Goal: Task Accomplishment & Management: Complete application form

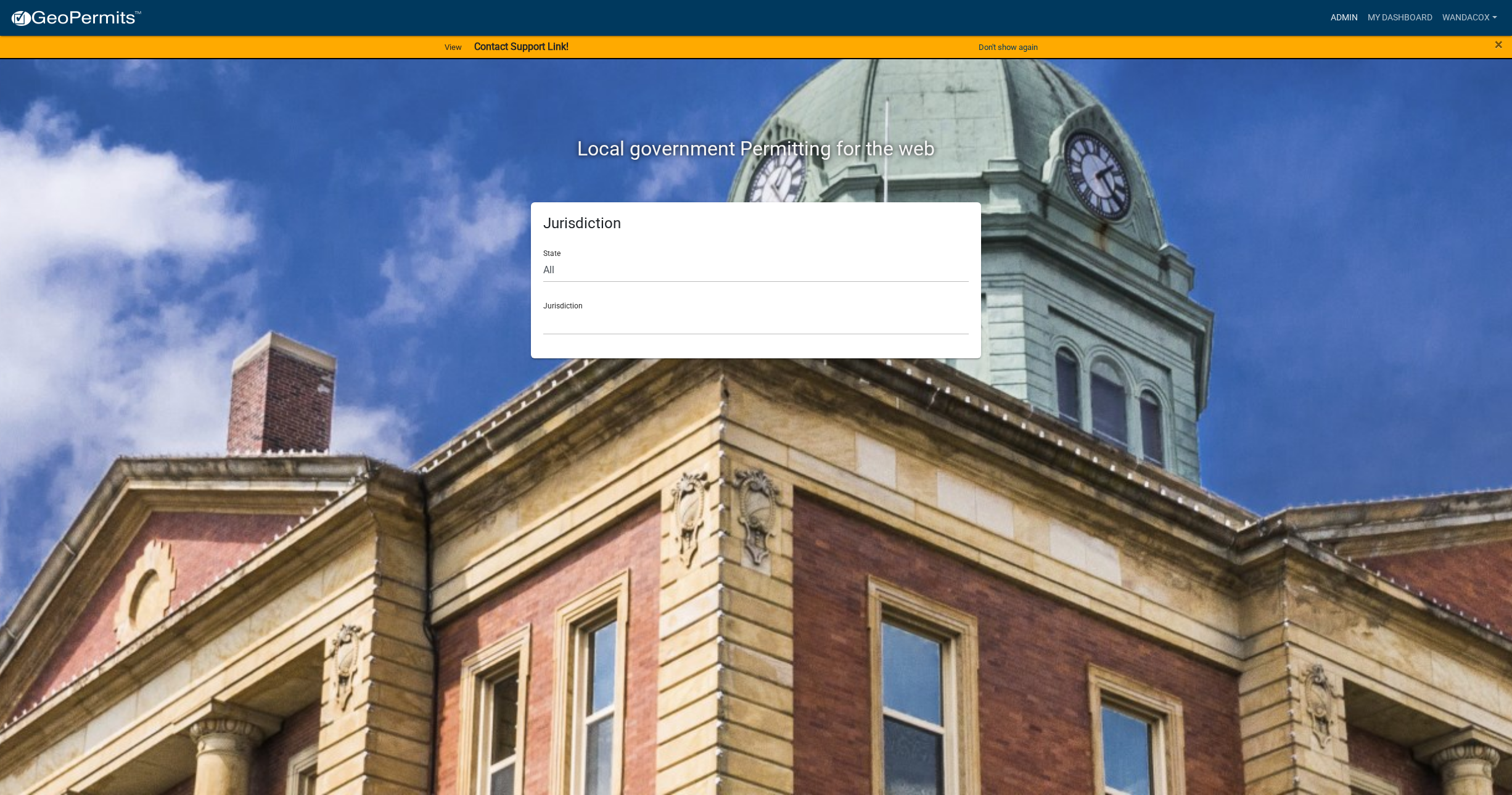
click at [1333, 15] on link "Admin" at bounding box center [1344, 18] width 37 height 24
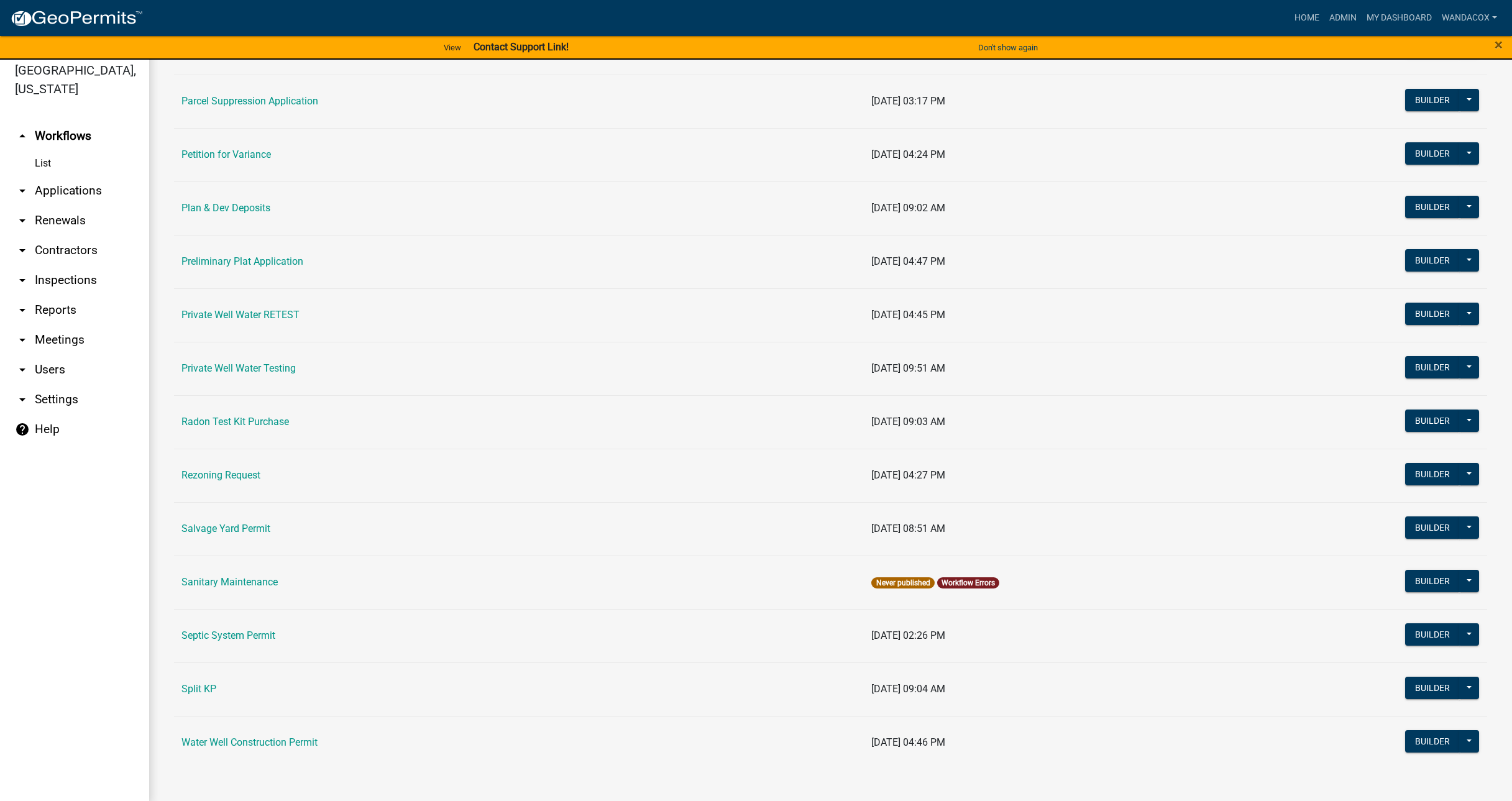
scroll to position [15, 0]
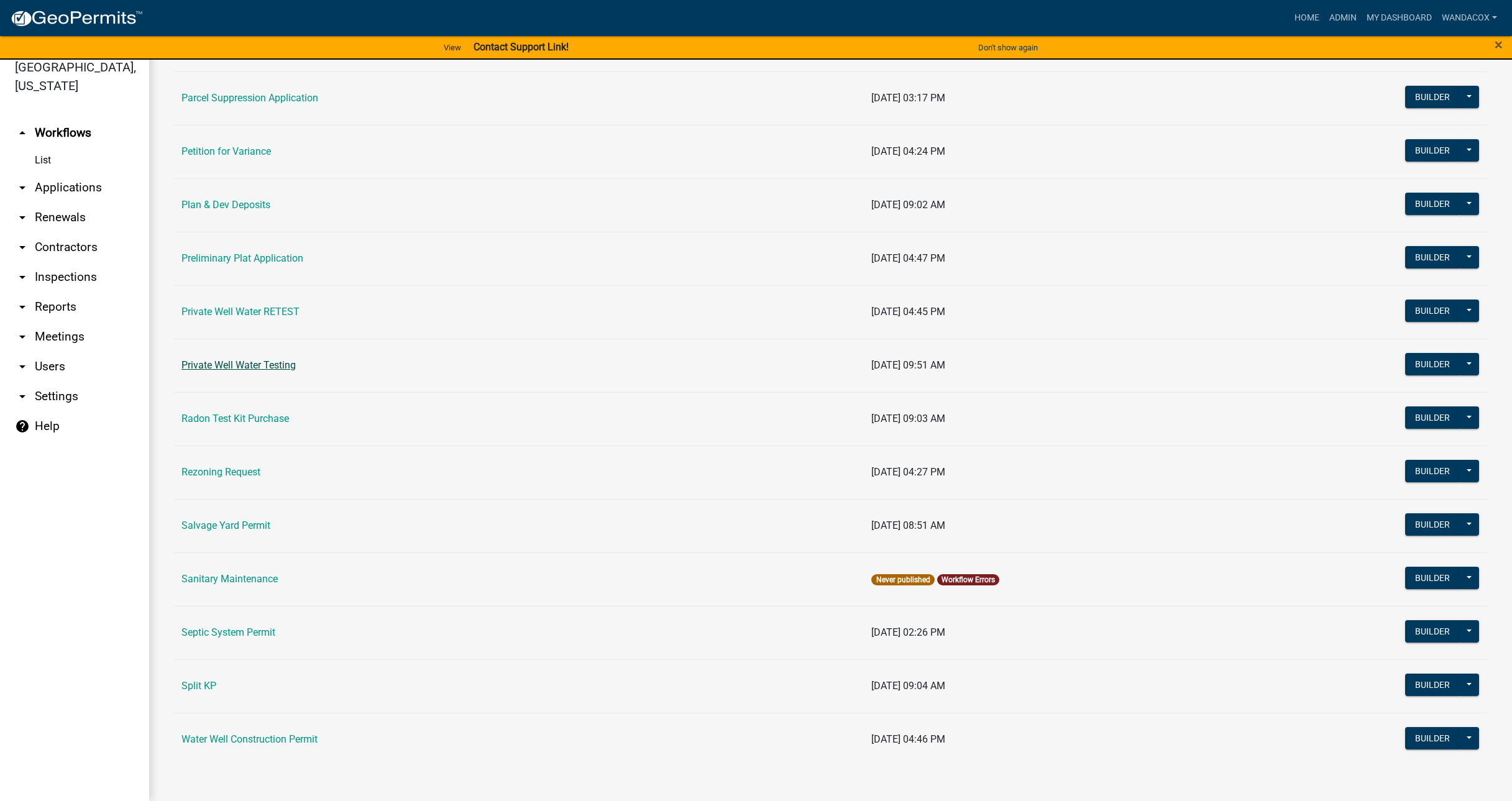
click at [215, 363] on link "Private Well Water Testing" at bounding box center [238, 365] width 115 height 12
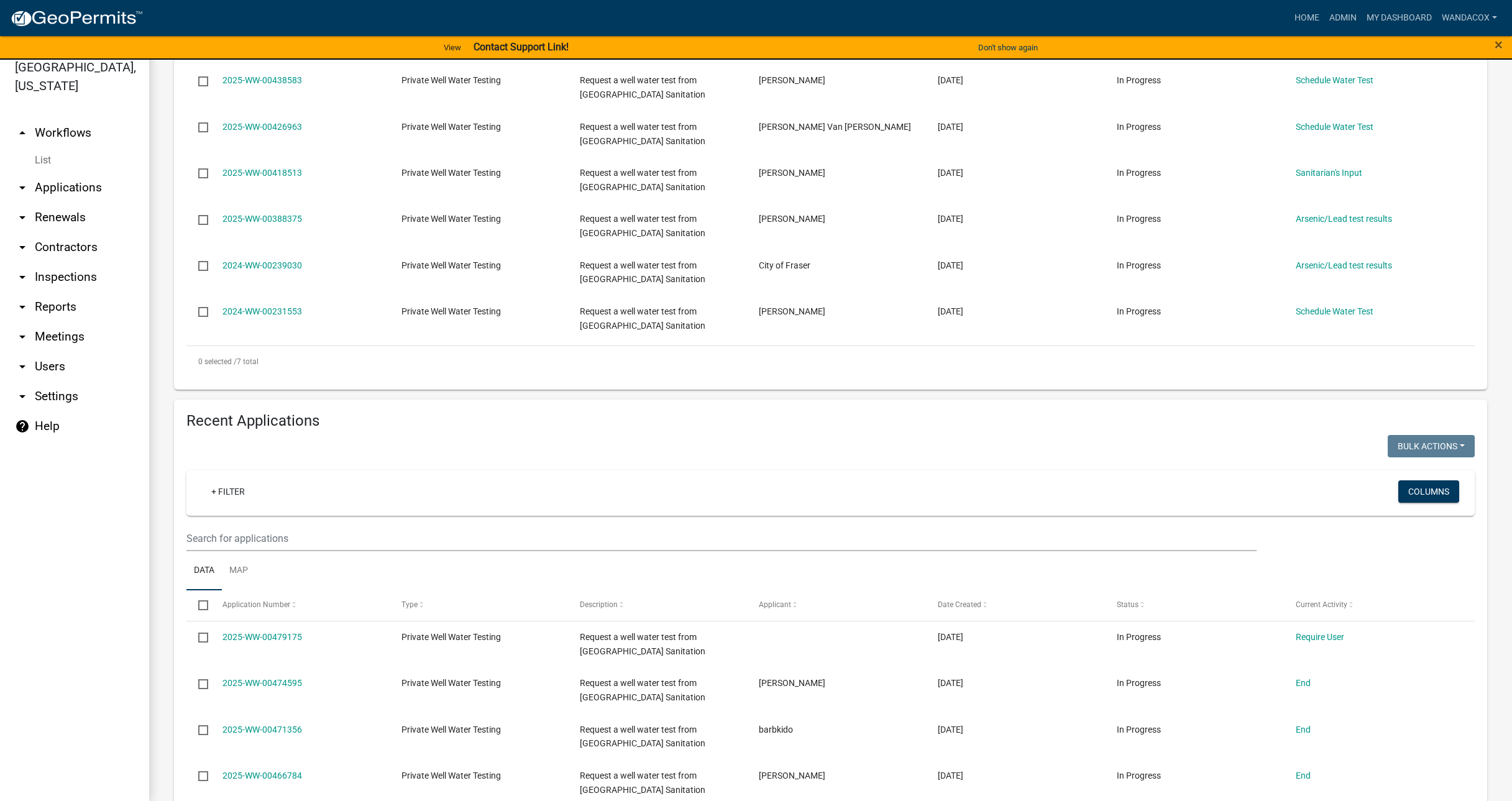
scroll to position [388, 0]
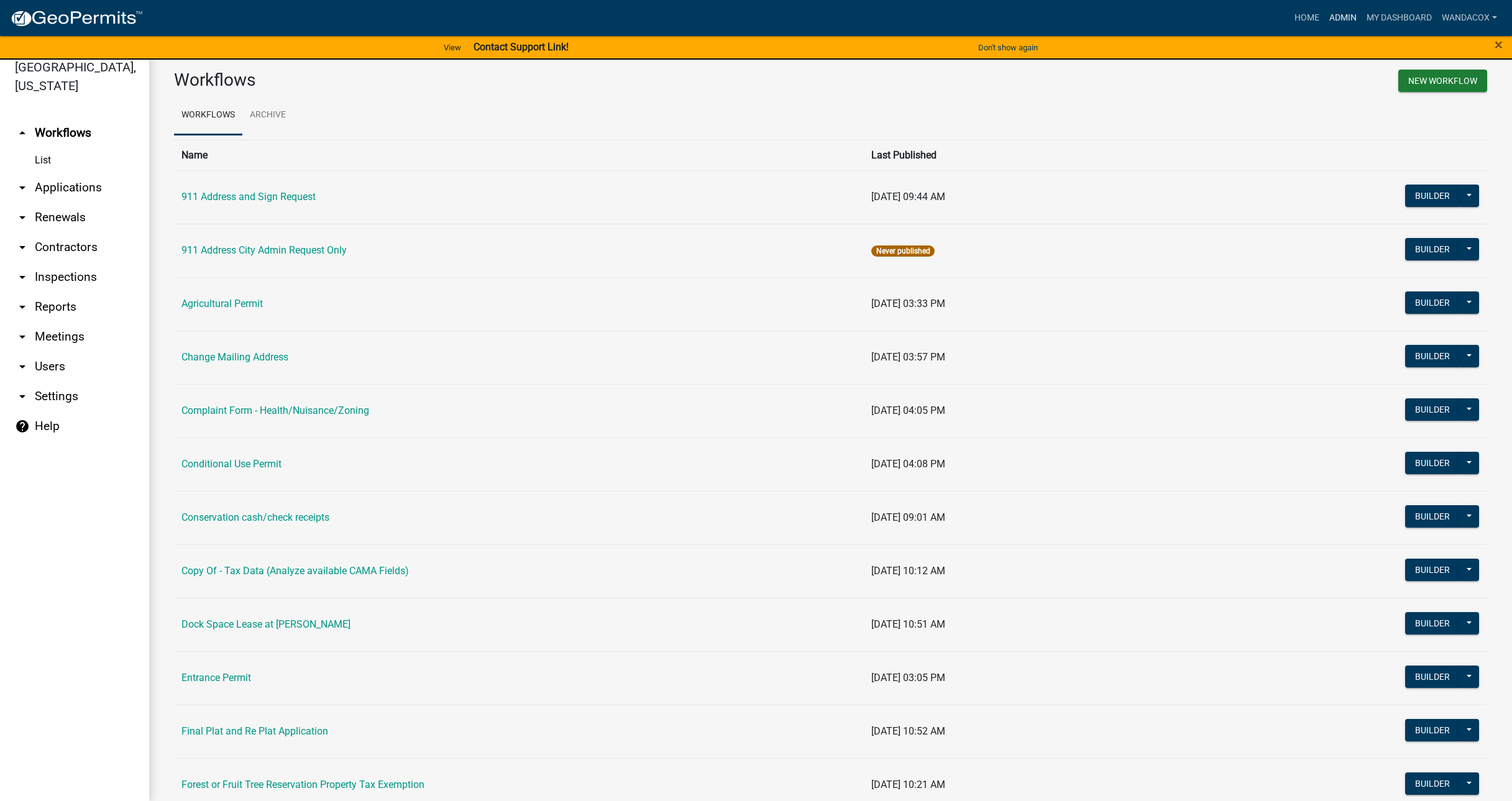
click at [1335, 16] on link "Admin" at bounding box center [1343, 18] width 37 height 24
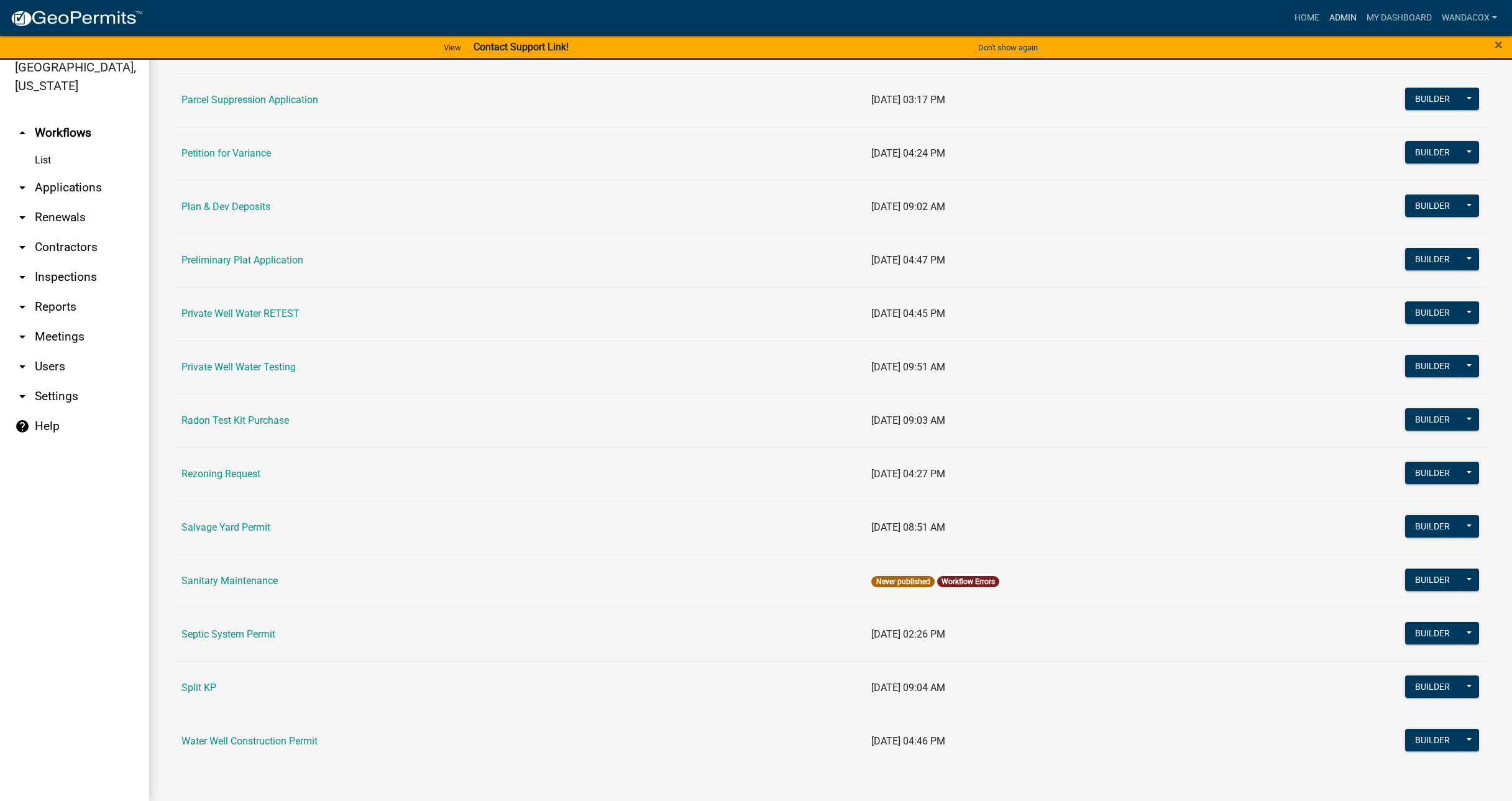
scroll to position [1274, 0]
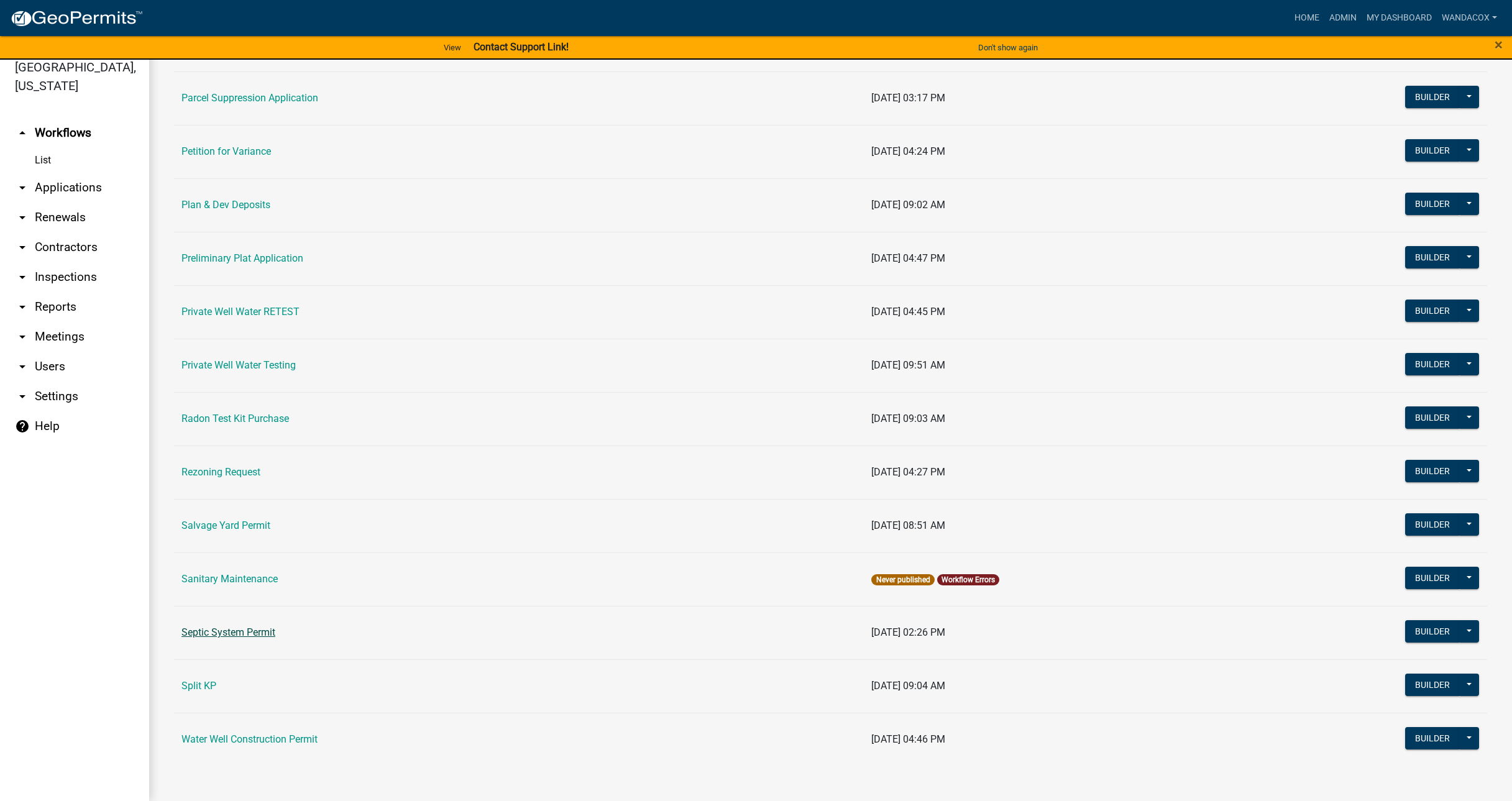
click at [194, 628] on link "Septic System Permit" at bounding box center [228, 632] width 94 height 12
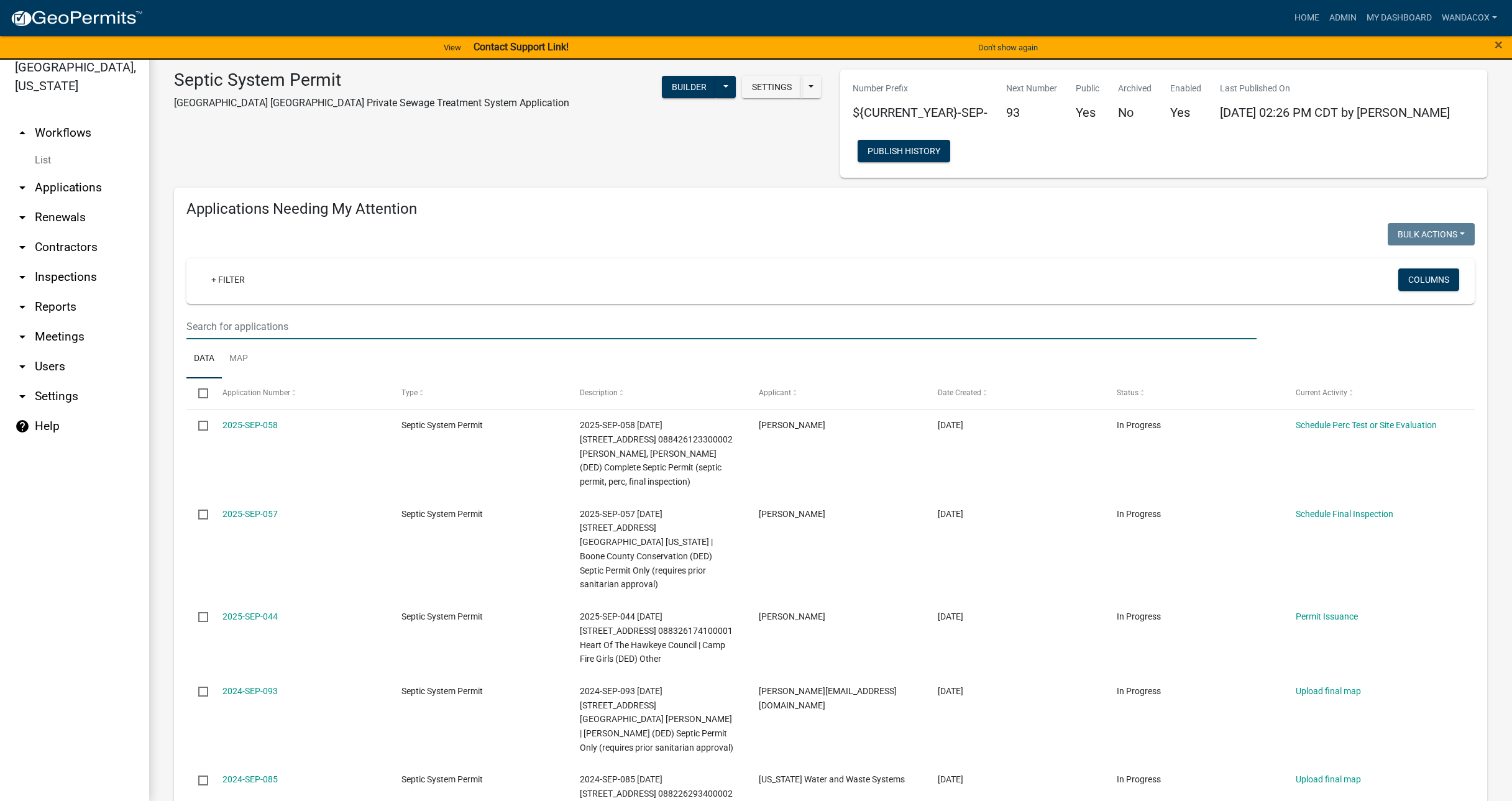
click at [283, 326] on input "text" at bounding box center [722, 326] width 1070 height 26
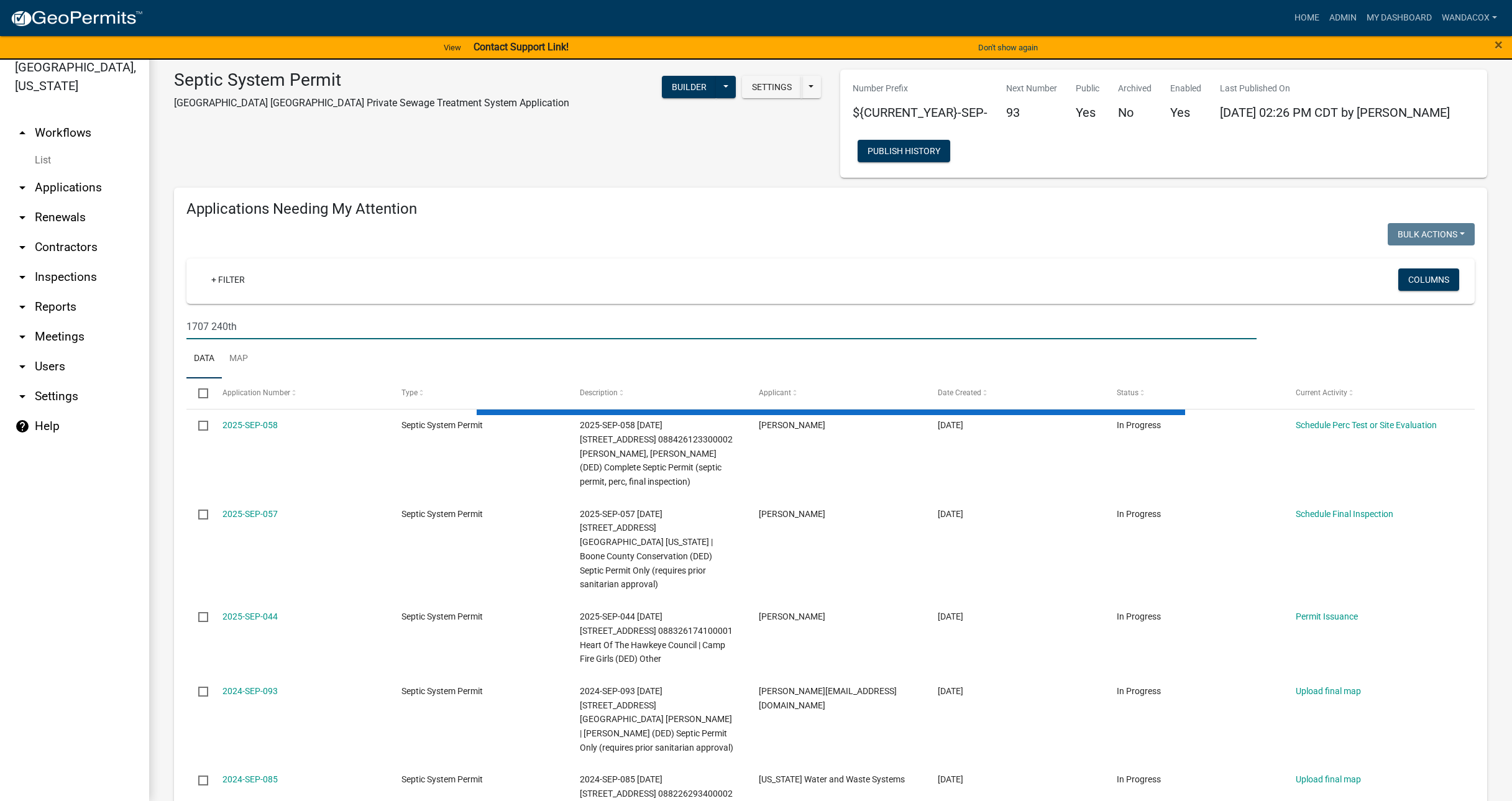
type input "1707 240th"
click at [22, 180] on icon "arrow_drop_down" at bounding box center [22, 188] width 15 height 15
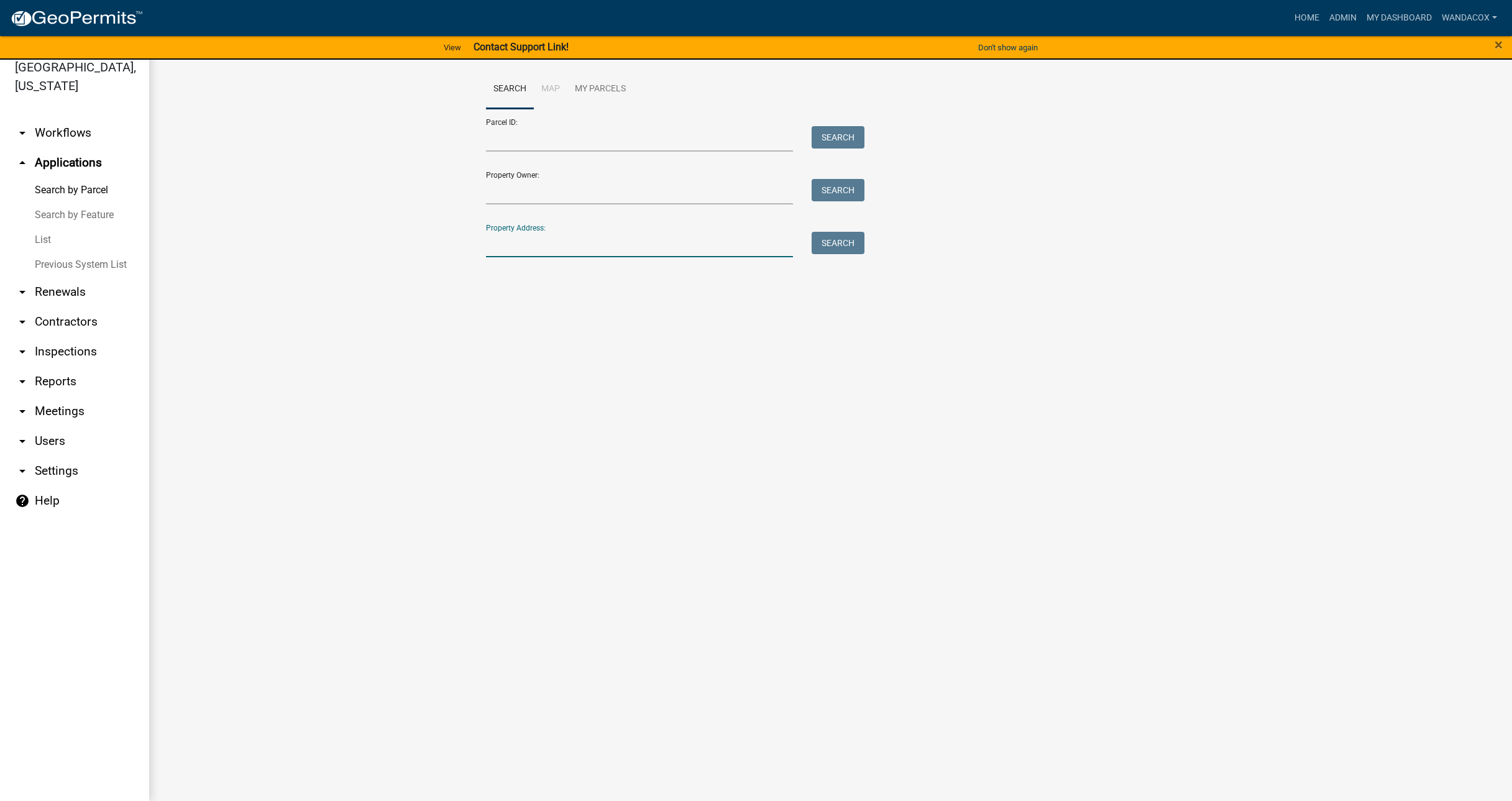
click at [560, 249] on input "Property Address:" at bounding box center [640, 245] width 308 height 26
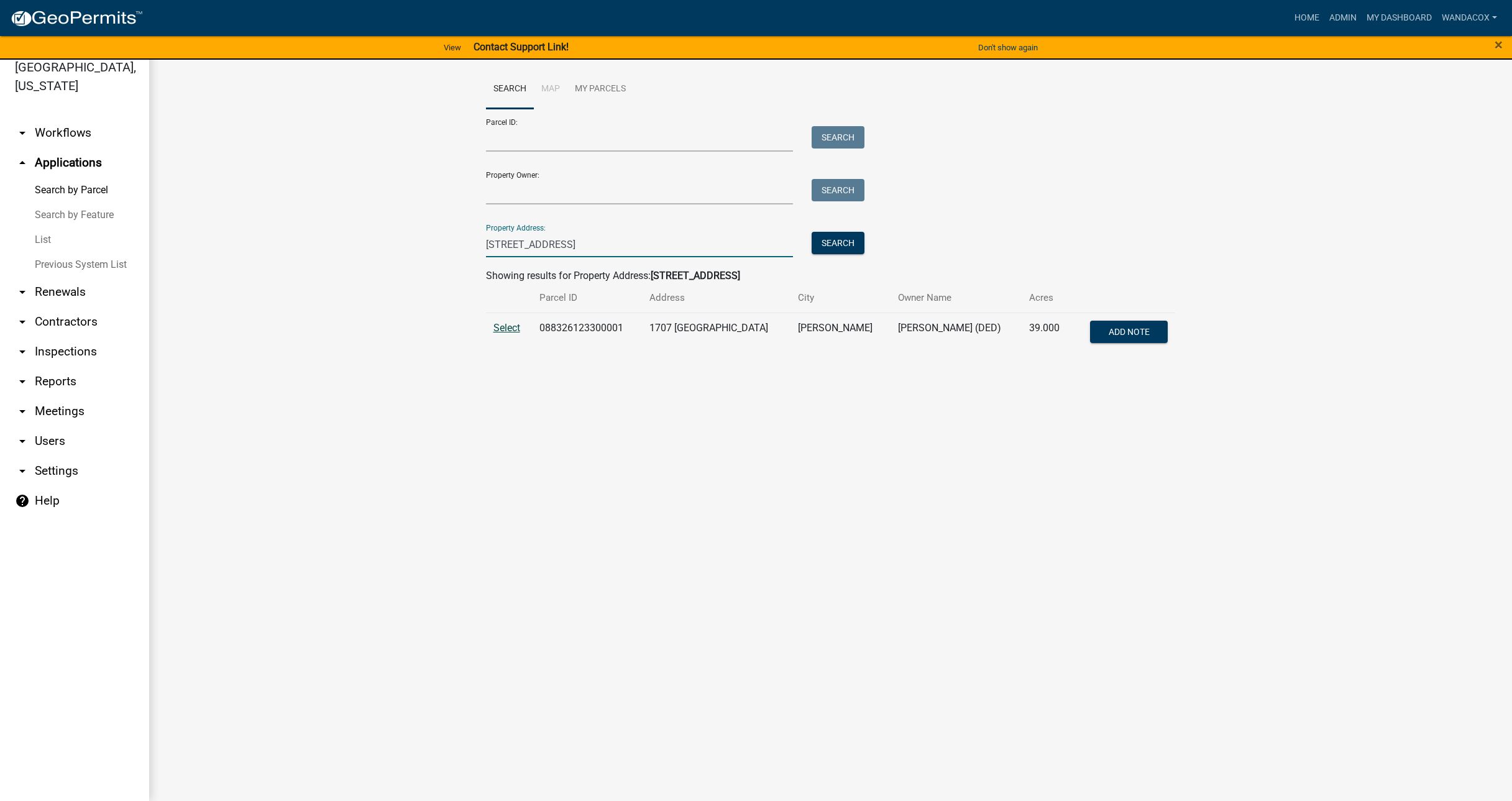
type input "1707 240th st"
click at [509, 327] on span "Select" at bounding box center [506, 327] width 27 height 12
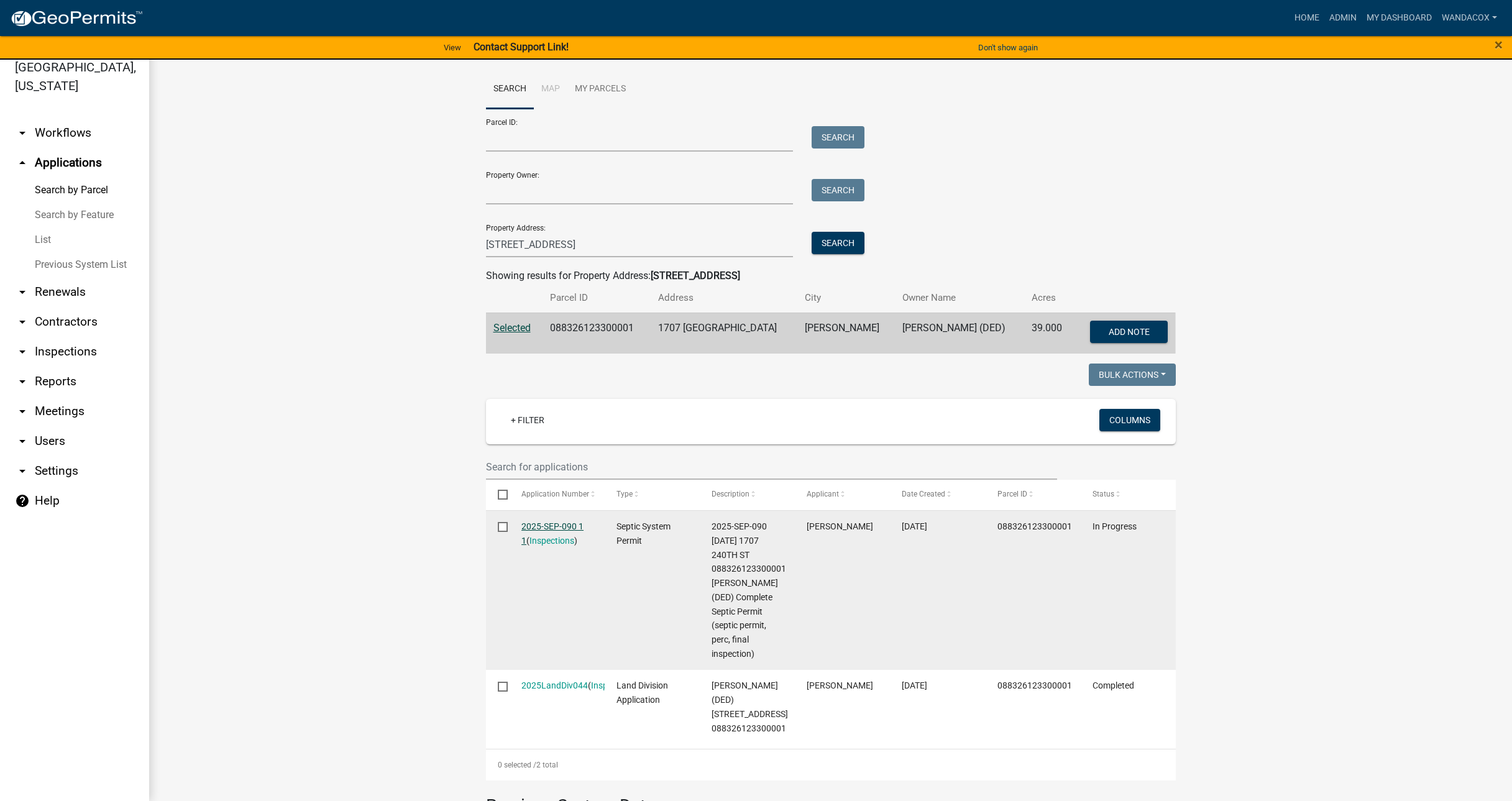
click at [534, 524] on link "2025-SEP-090 1 1" at bounding box center [552, 533] width 62 height 24
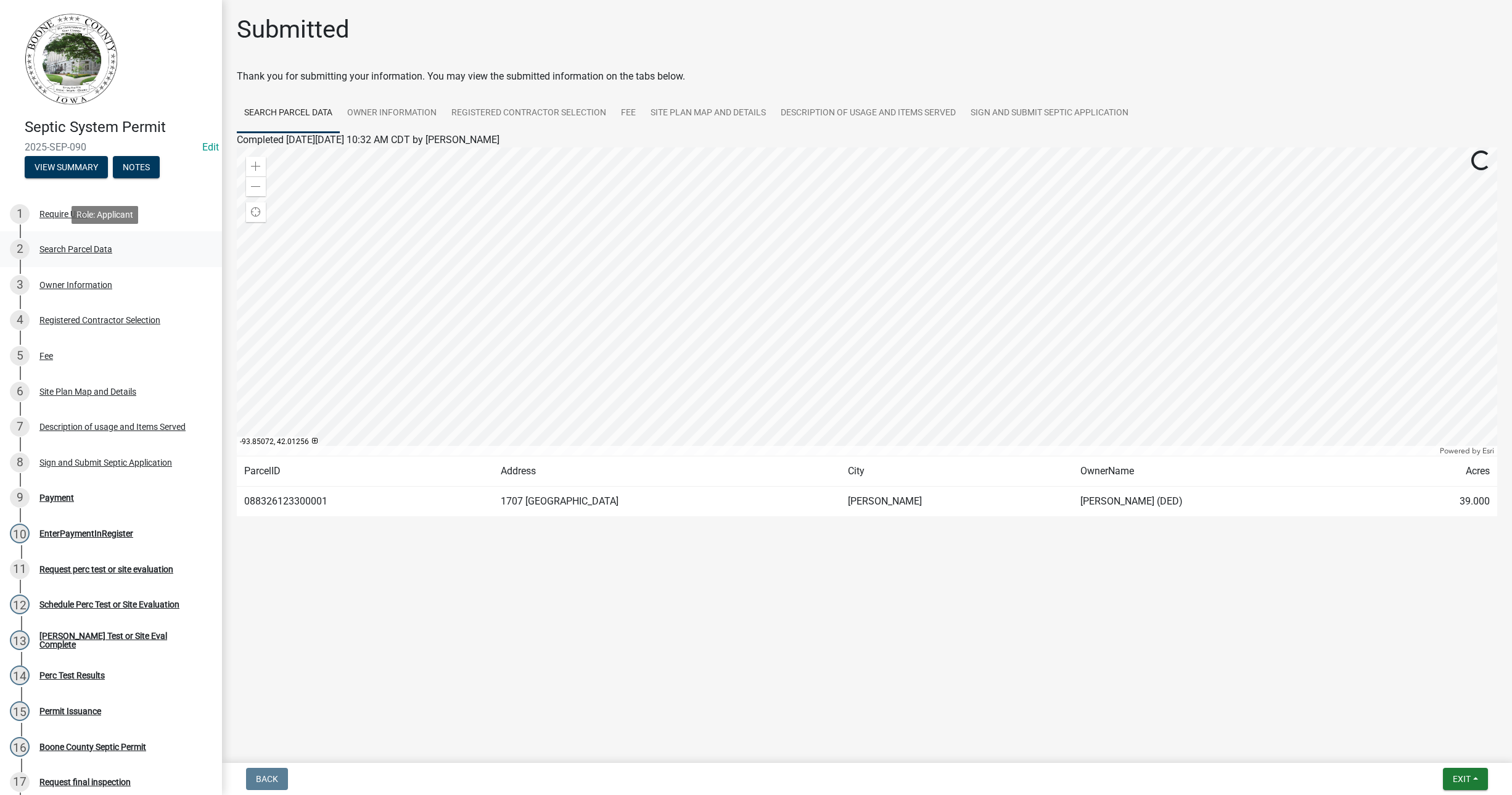
click at [59, 251] on div "Search Parcel Data" at bounding box center [75, 248] width 72 height 8
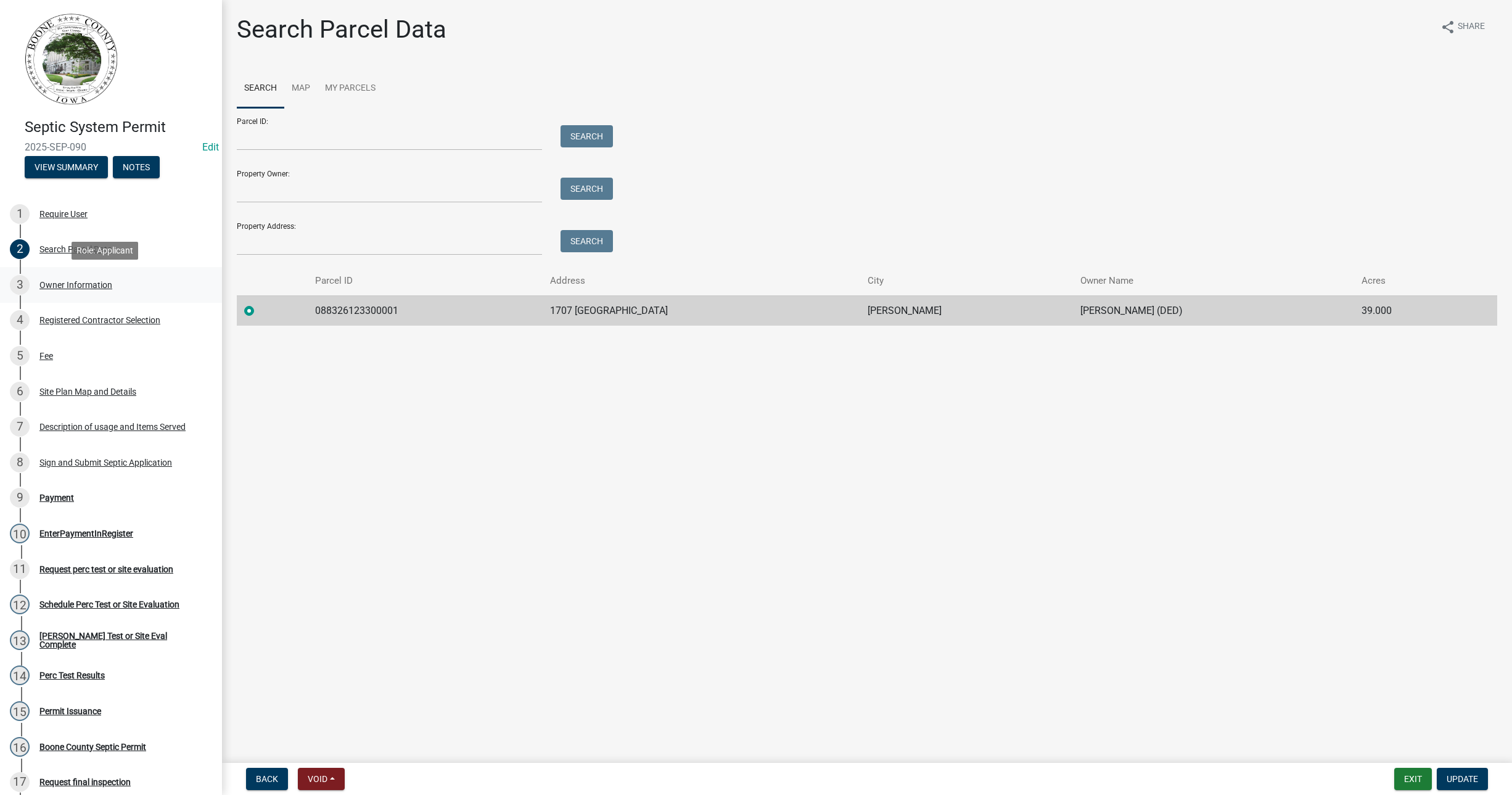
click at [72, 283] on div "Owner Information" at bounding box center [75, 284] width 72 height 8
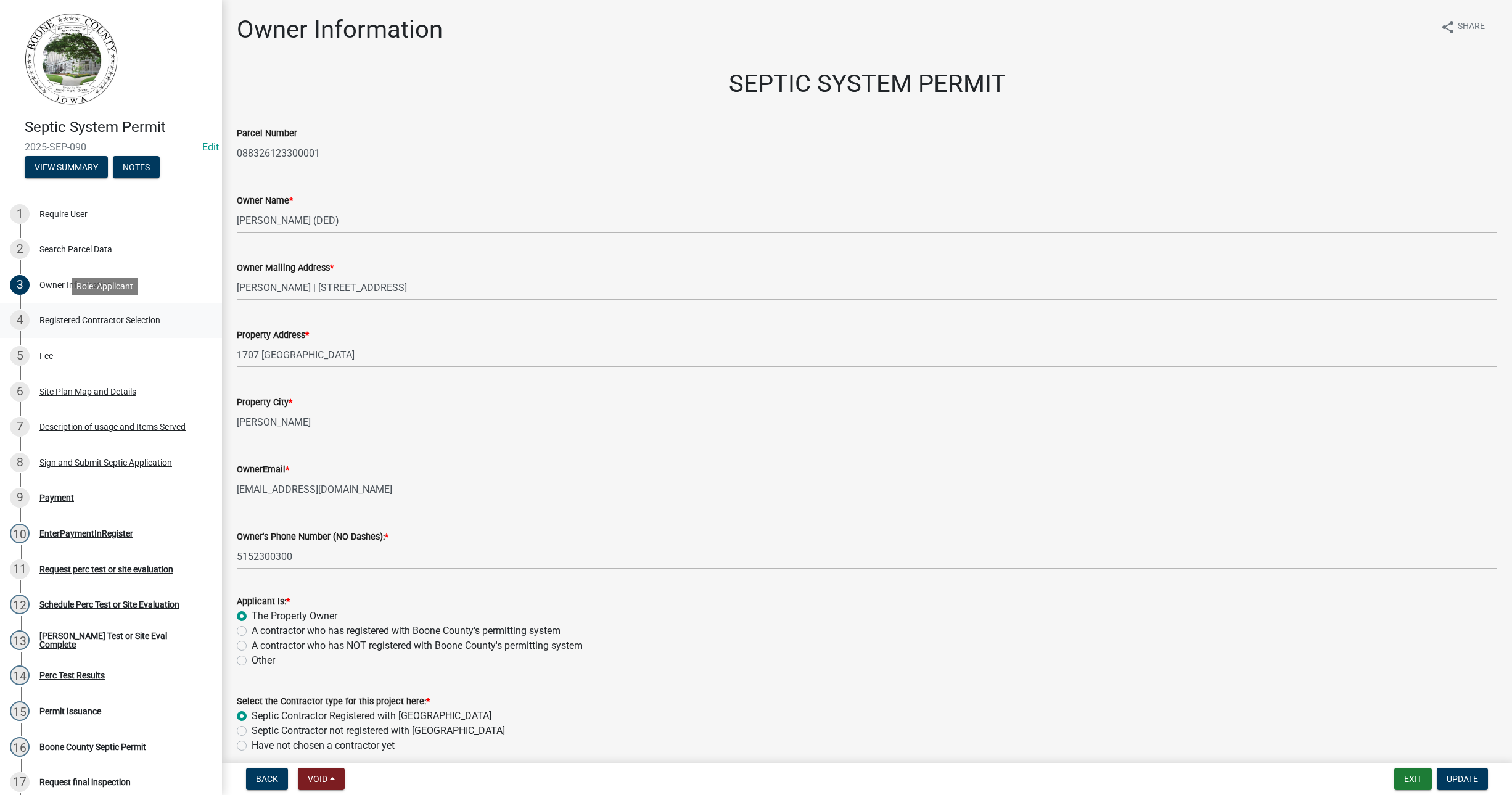
click at [78, 325] on div "Registered Contractor Selection" at bounding box center [100, 319] width 121 height 8
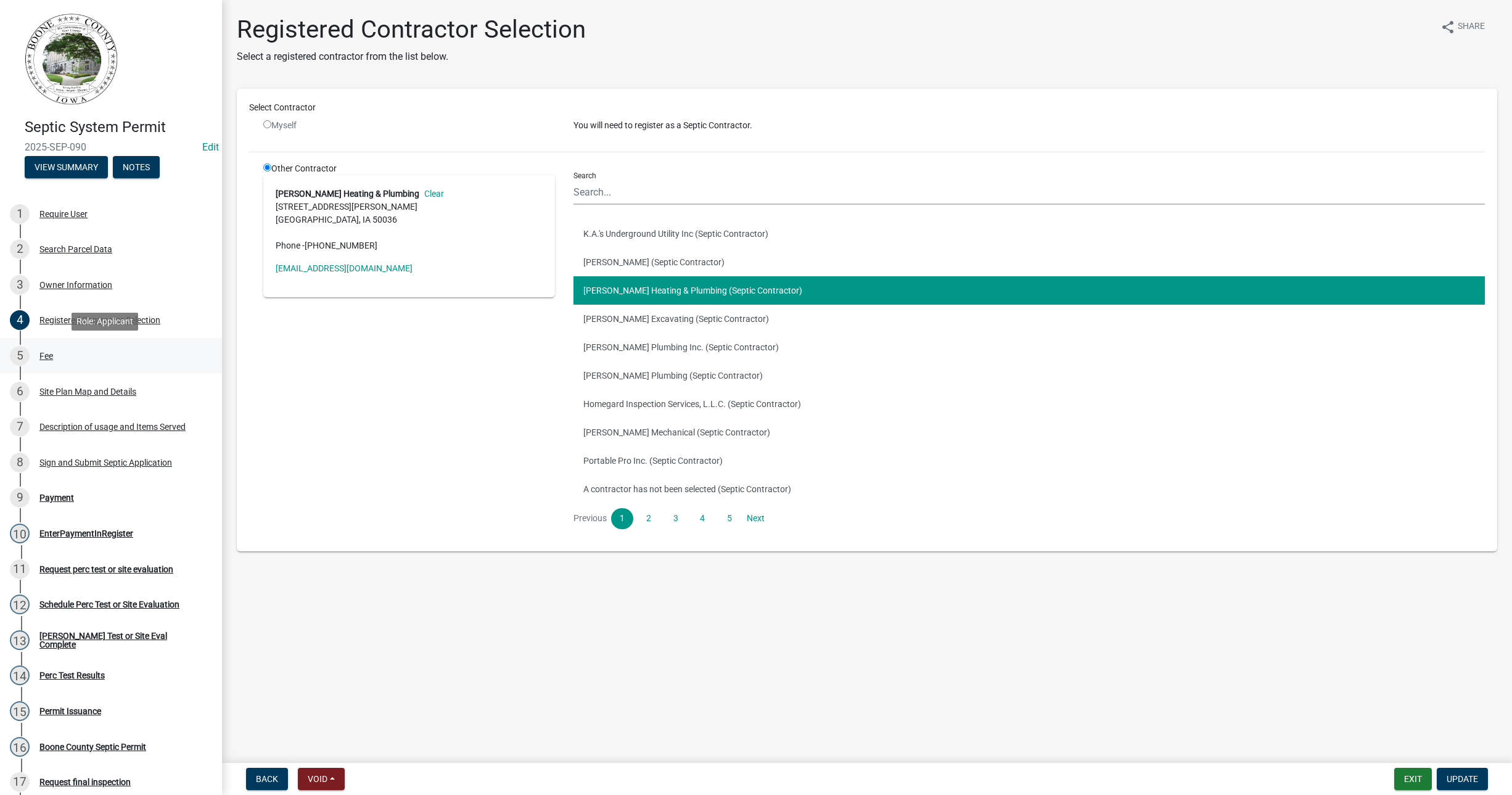
click at [50, 353] on div "Fee" at bounding box center [46, 355] width 14 height 8
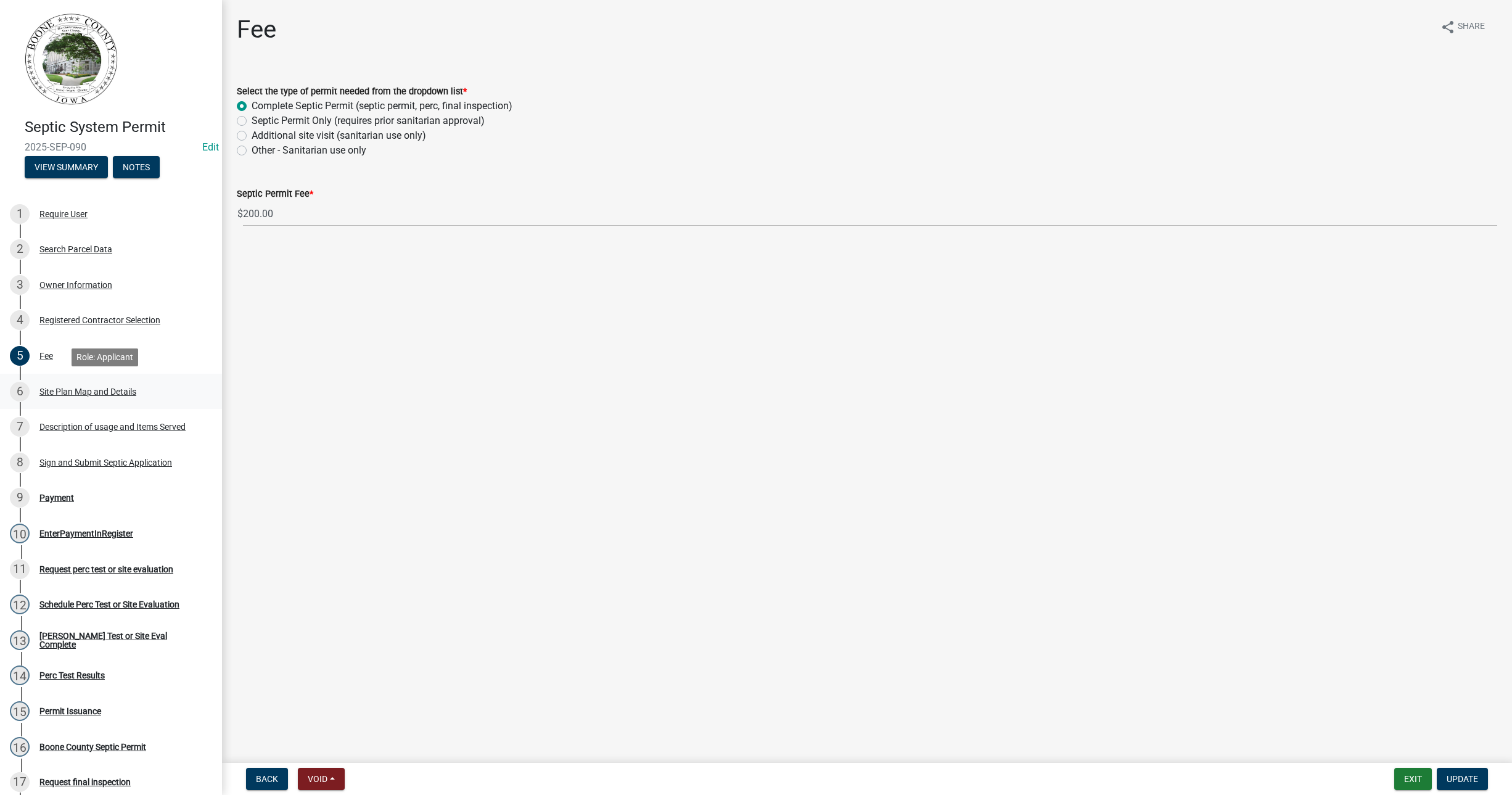
click at [65, 389] on div "Site Plan Map and Details" at bounding box center [88, 391] width 97 height 8
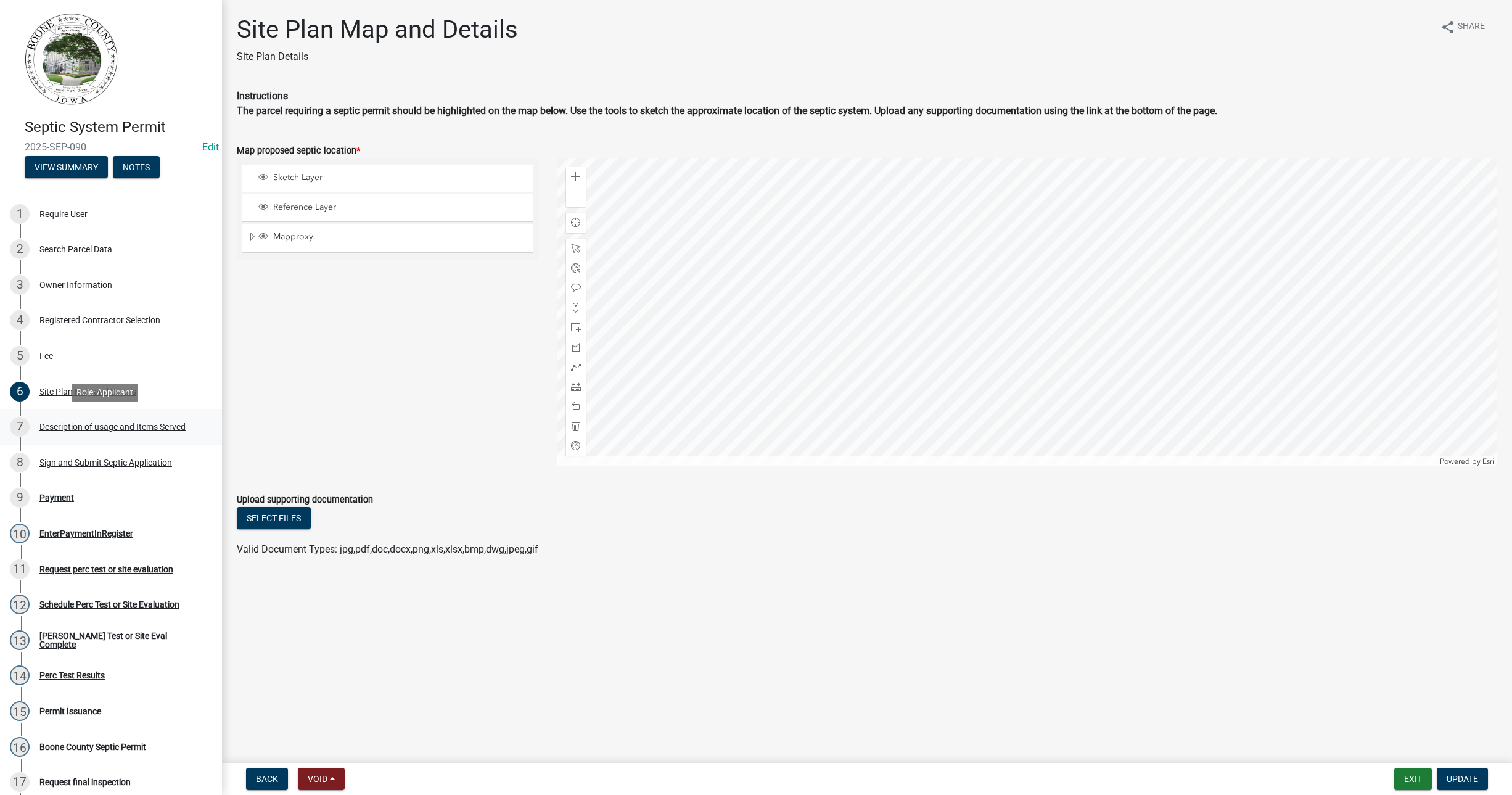
click at [75, 422] on div "Description of usage and Items Served" at bounding box center [112, 425] width 146 height 8
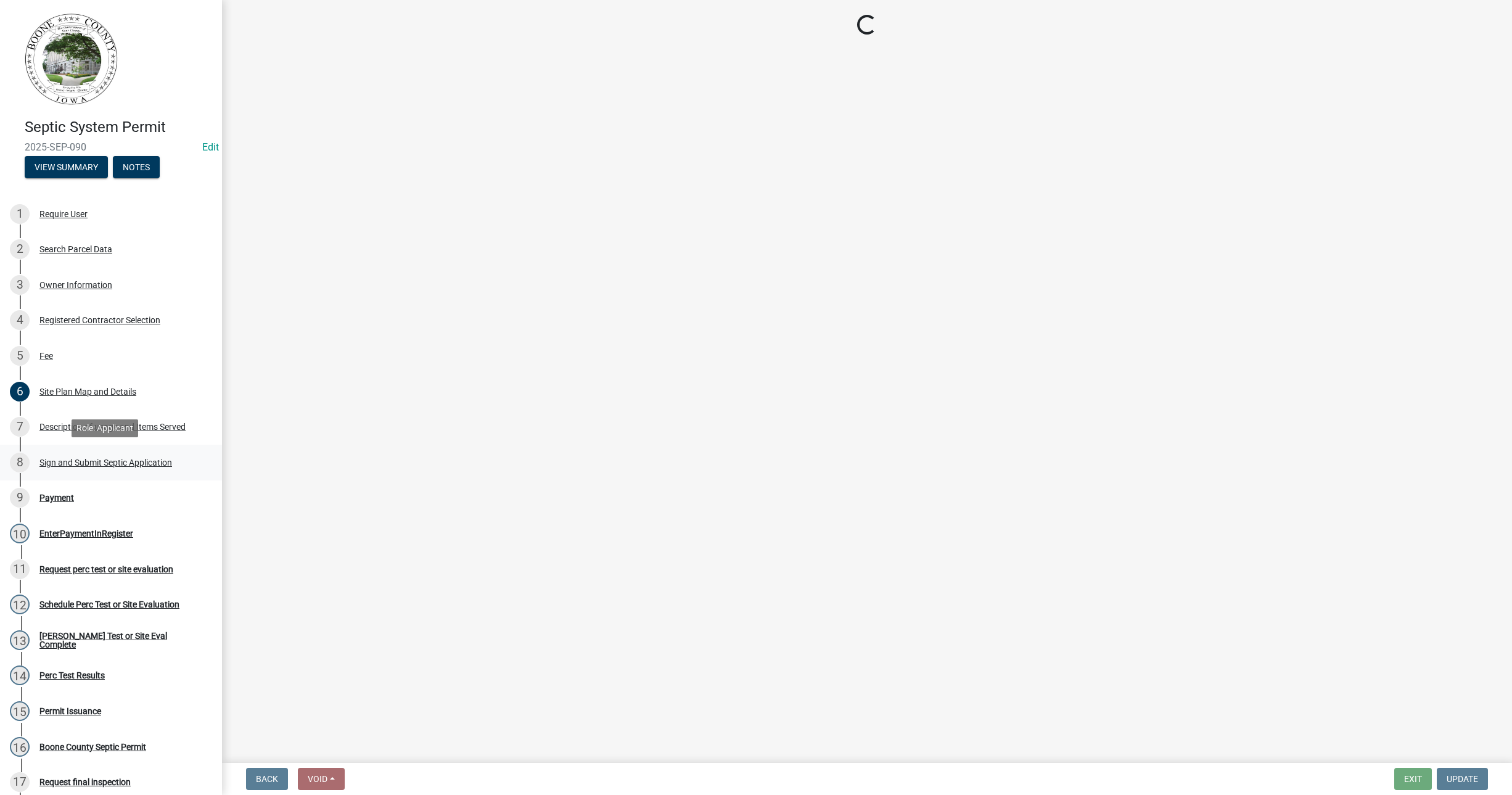
select select "29b41b0a-4234-4748-bbab-b2f0c7198ac4"
select select "b661b9b1-78df-4041-ac17-7d876ec9553c"
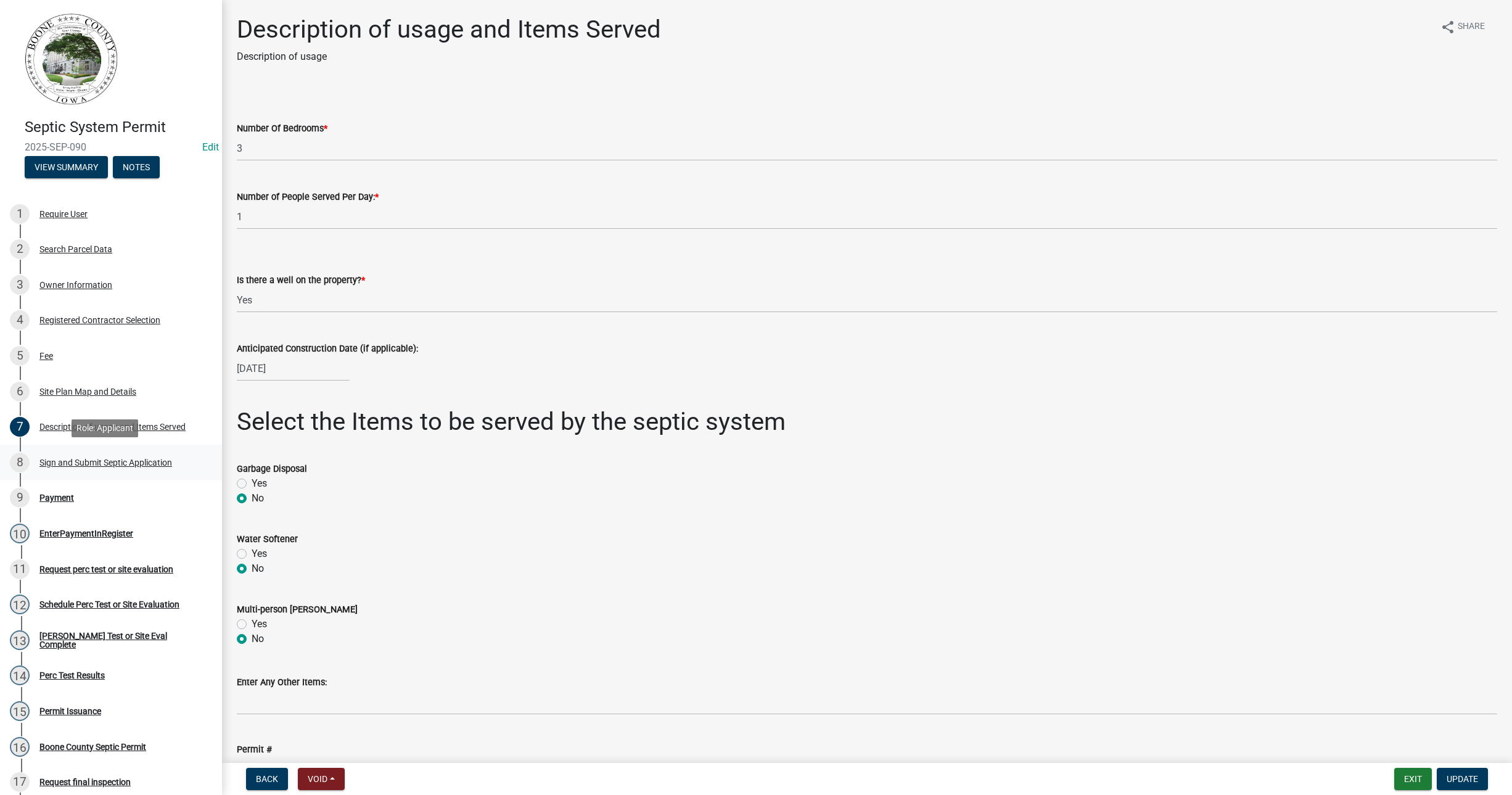
click at [93, 459] on div "Sign and Submit Septic Application" at bounding box center [106, 461] width 133 height 8
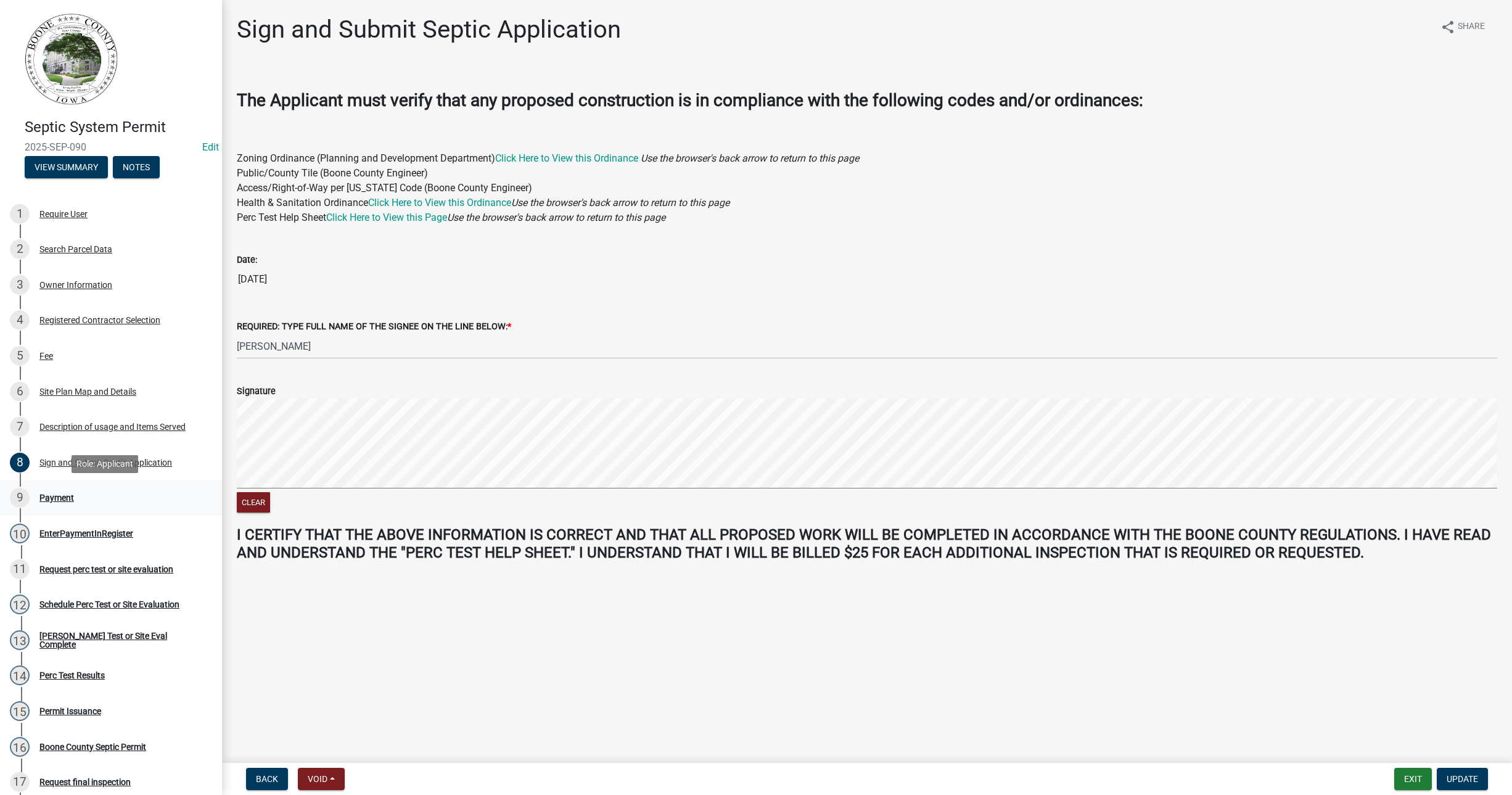
click at [71, 496] on div "Payment" at bounding box center [57, 497] width 35 height 8
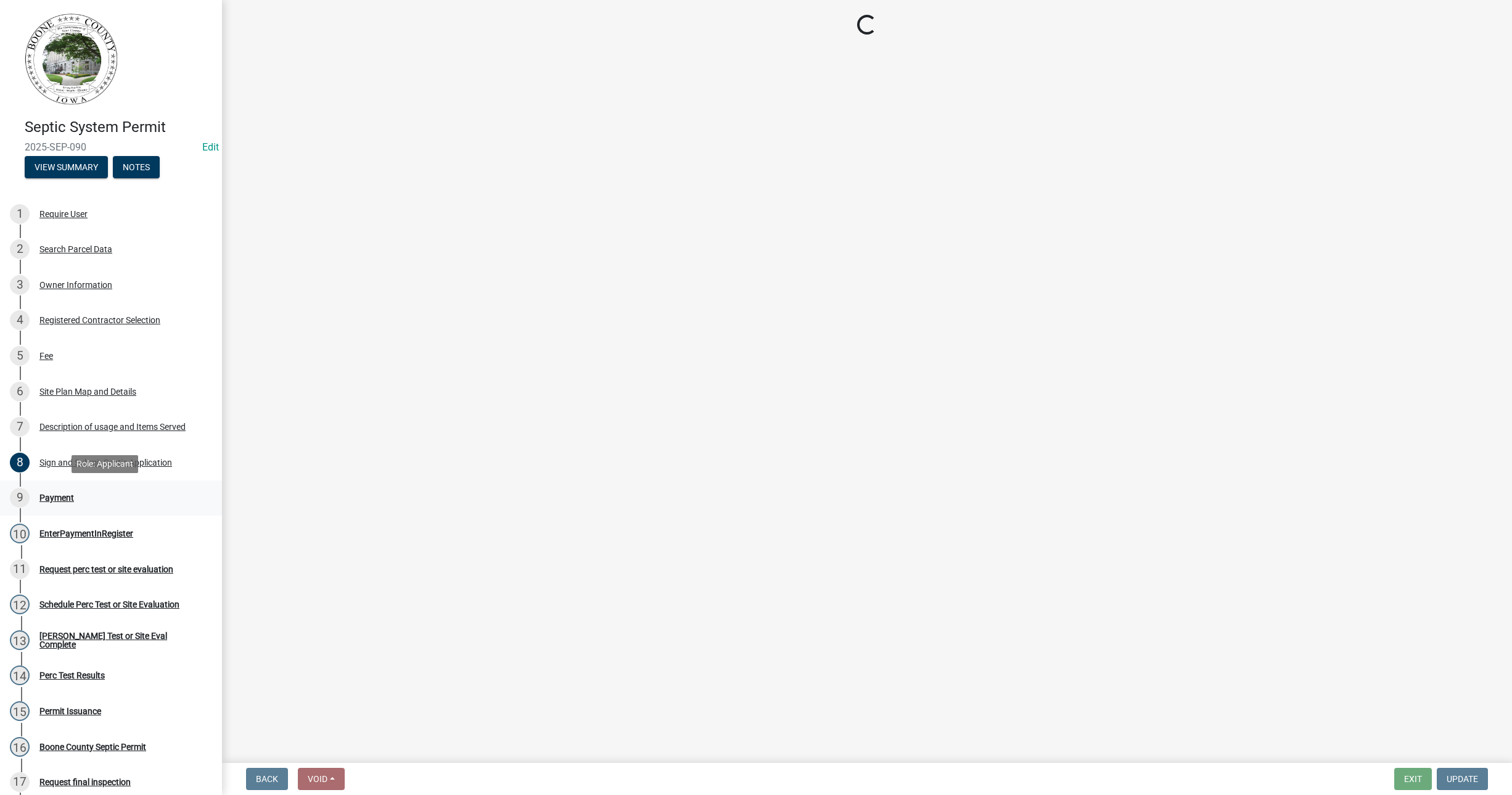
select select "1: 0"
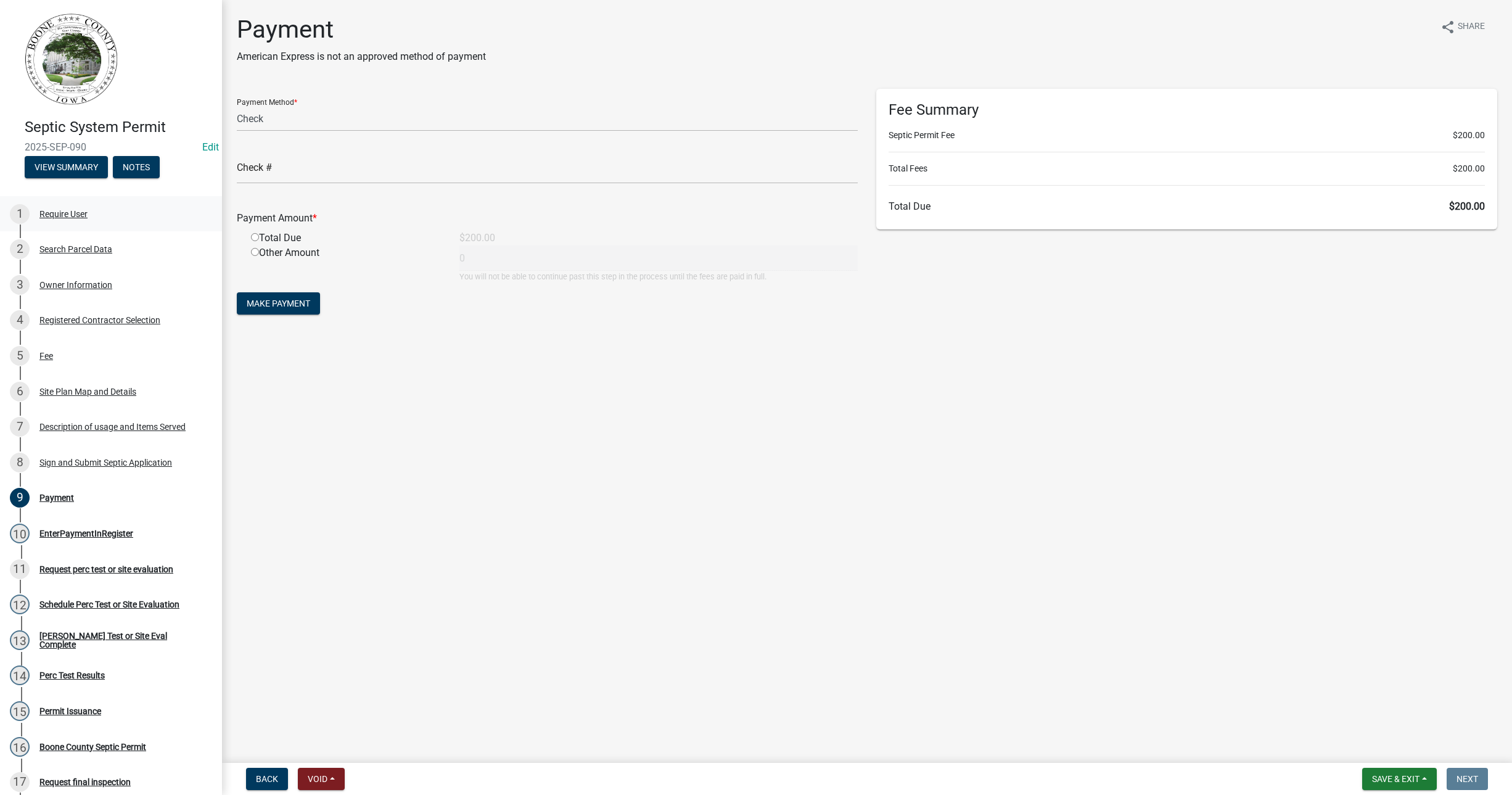
click at [72, 210] on div "Require User" at bounding box center [63, 214] width 48 height 8
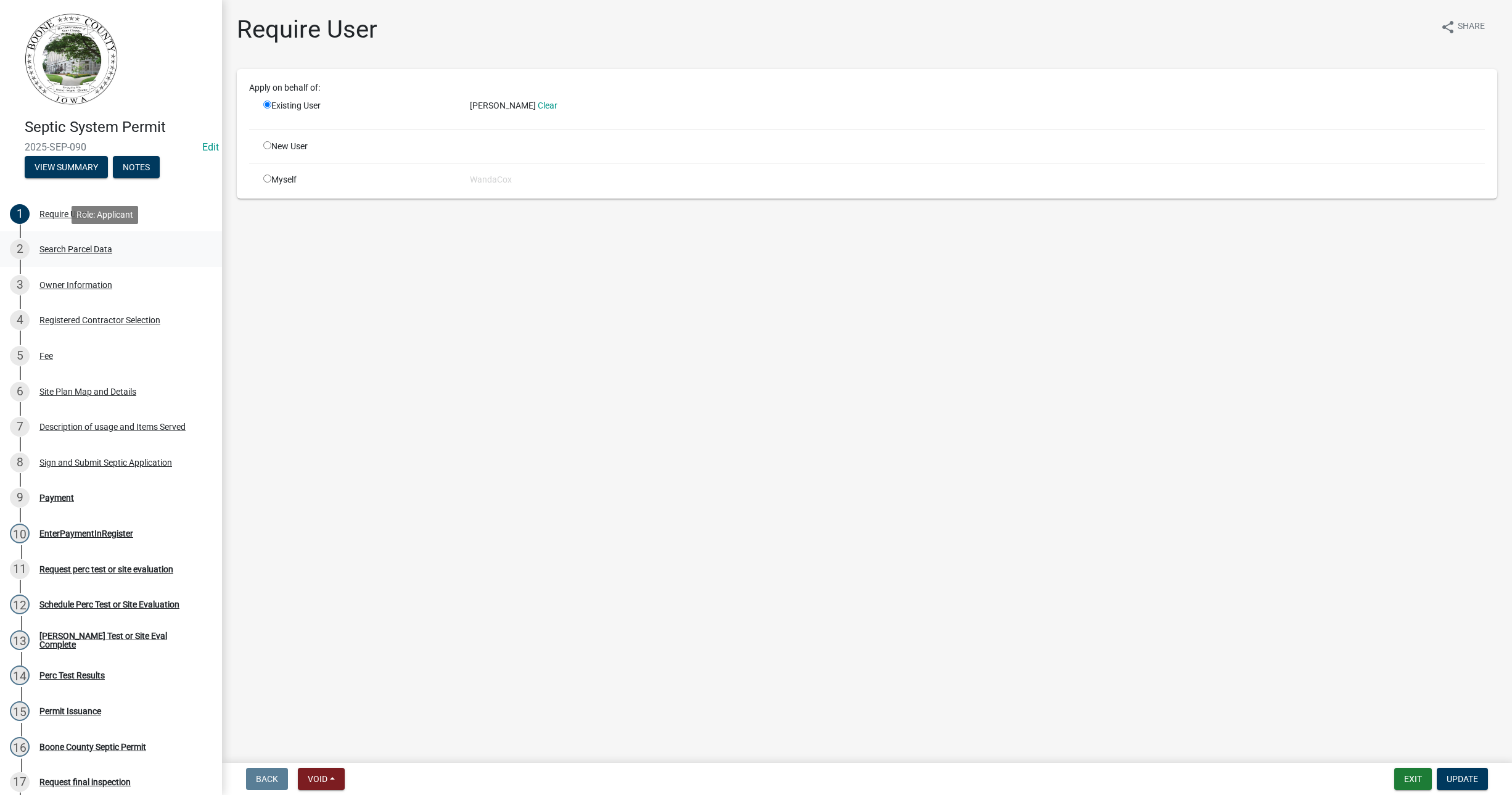
click at [93, 247] on div "Search Parcel Data" at bounding box center [75, 248] width 72 height 8
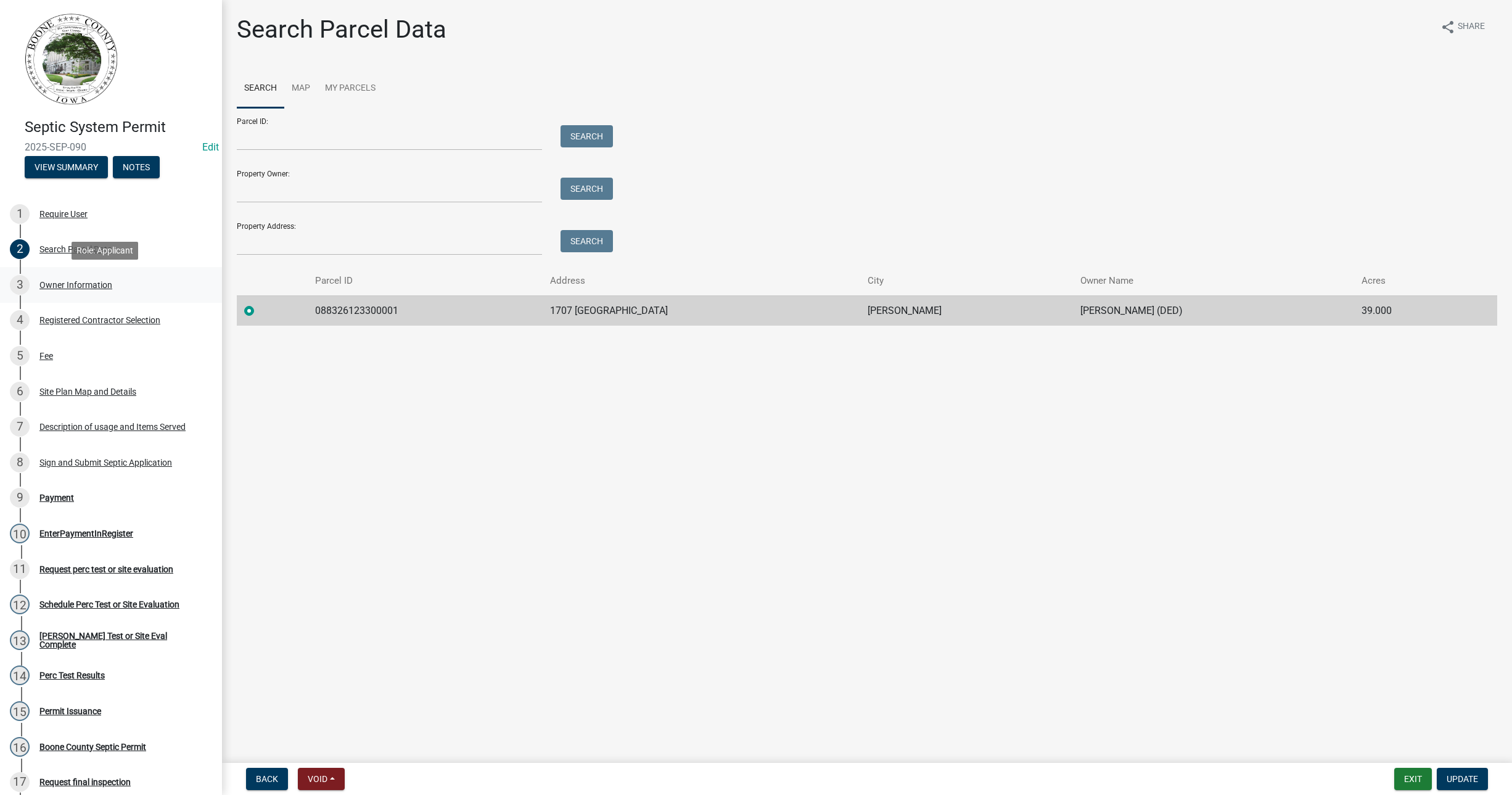
click at [94, 281] on div "Owner Information" at bounding box center [75, 284] width 72 height 8
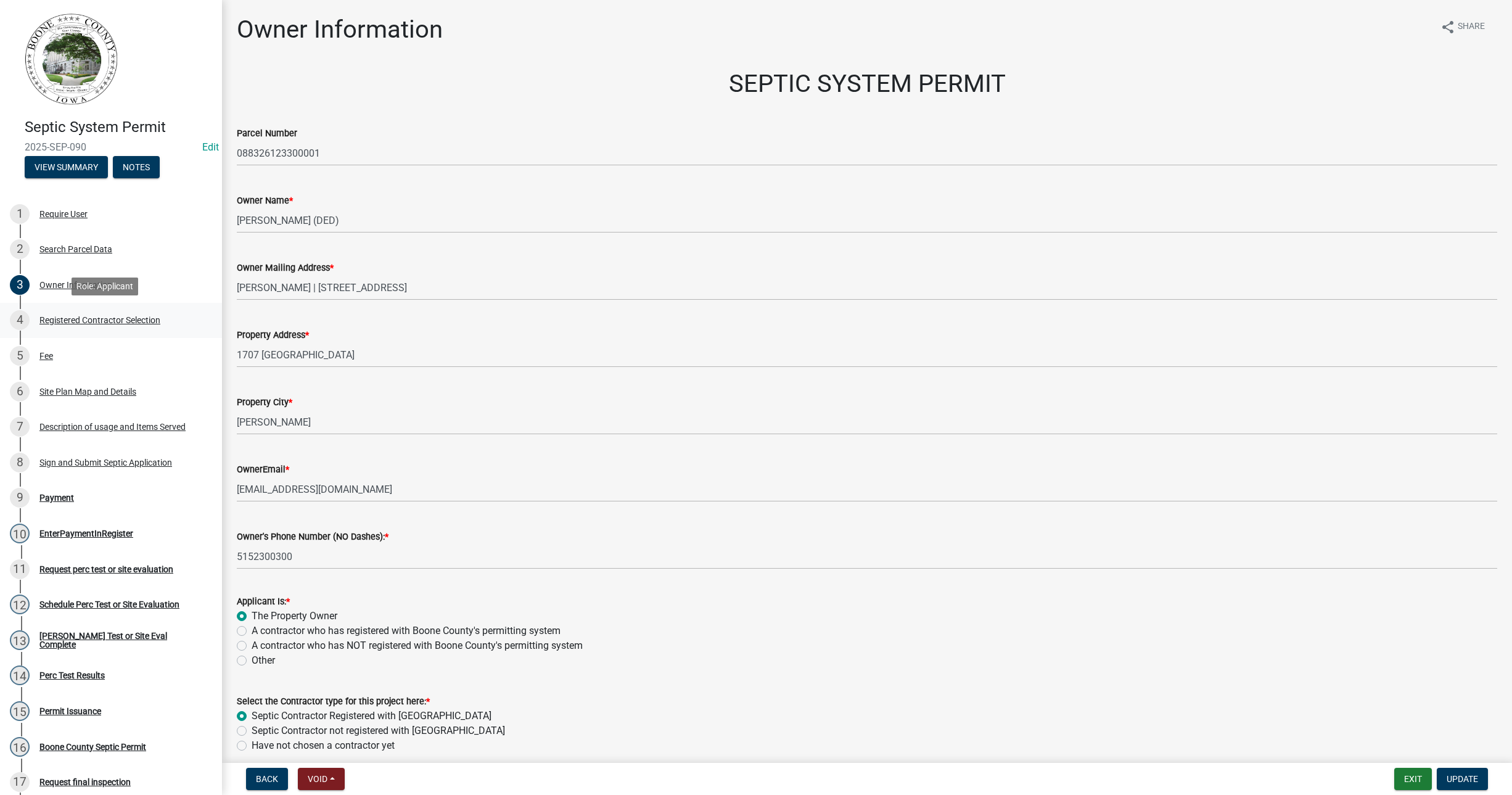
click at [83, 321] on div "Registered Contractor Selection" at bounding box center [100, 319] width 121 height 8
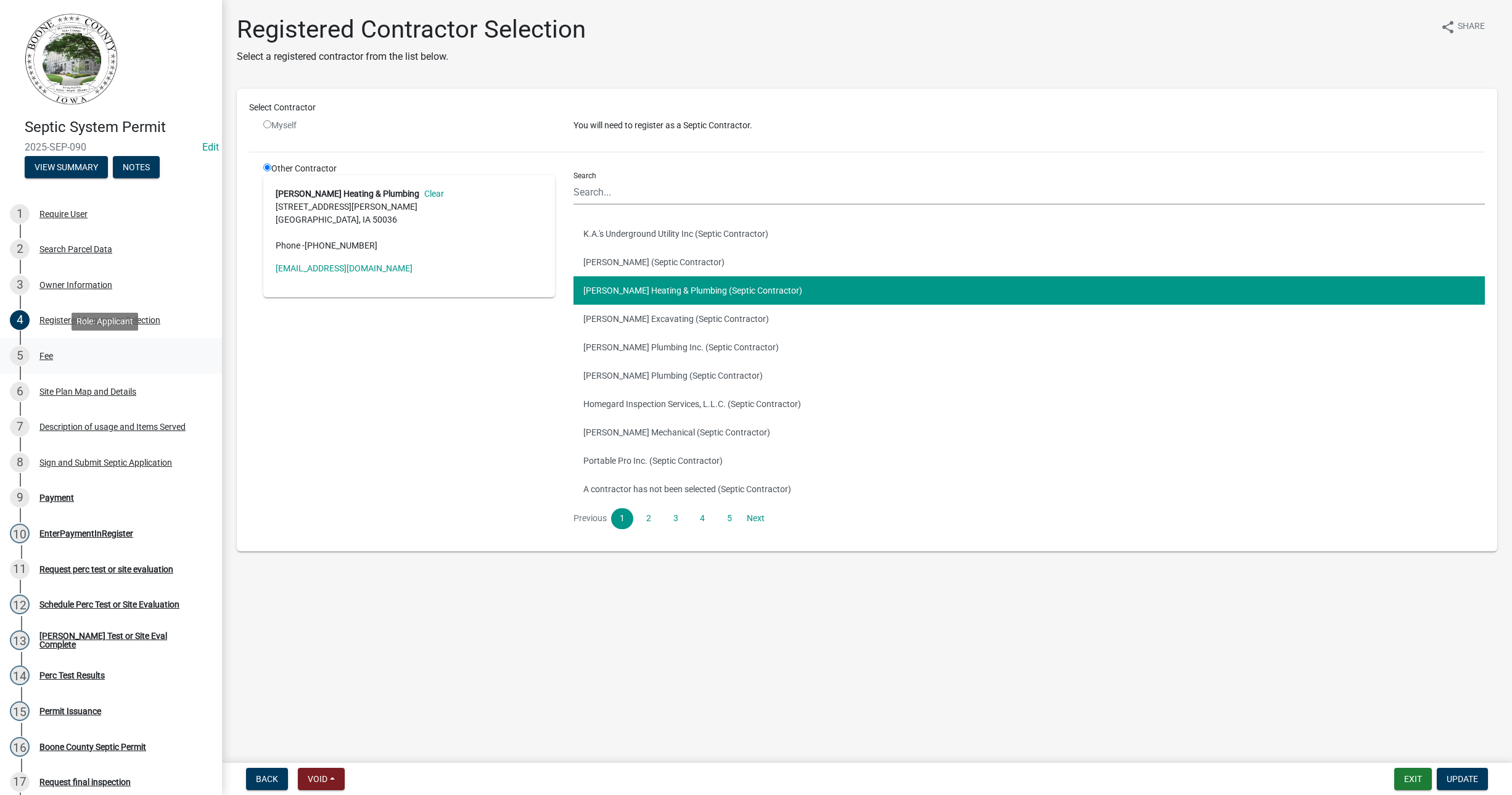
click at [57, 357] on div "5 Fee" at bounding box center [106, 356] width 193 height 20
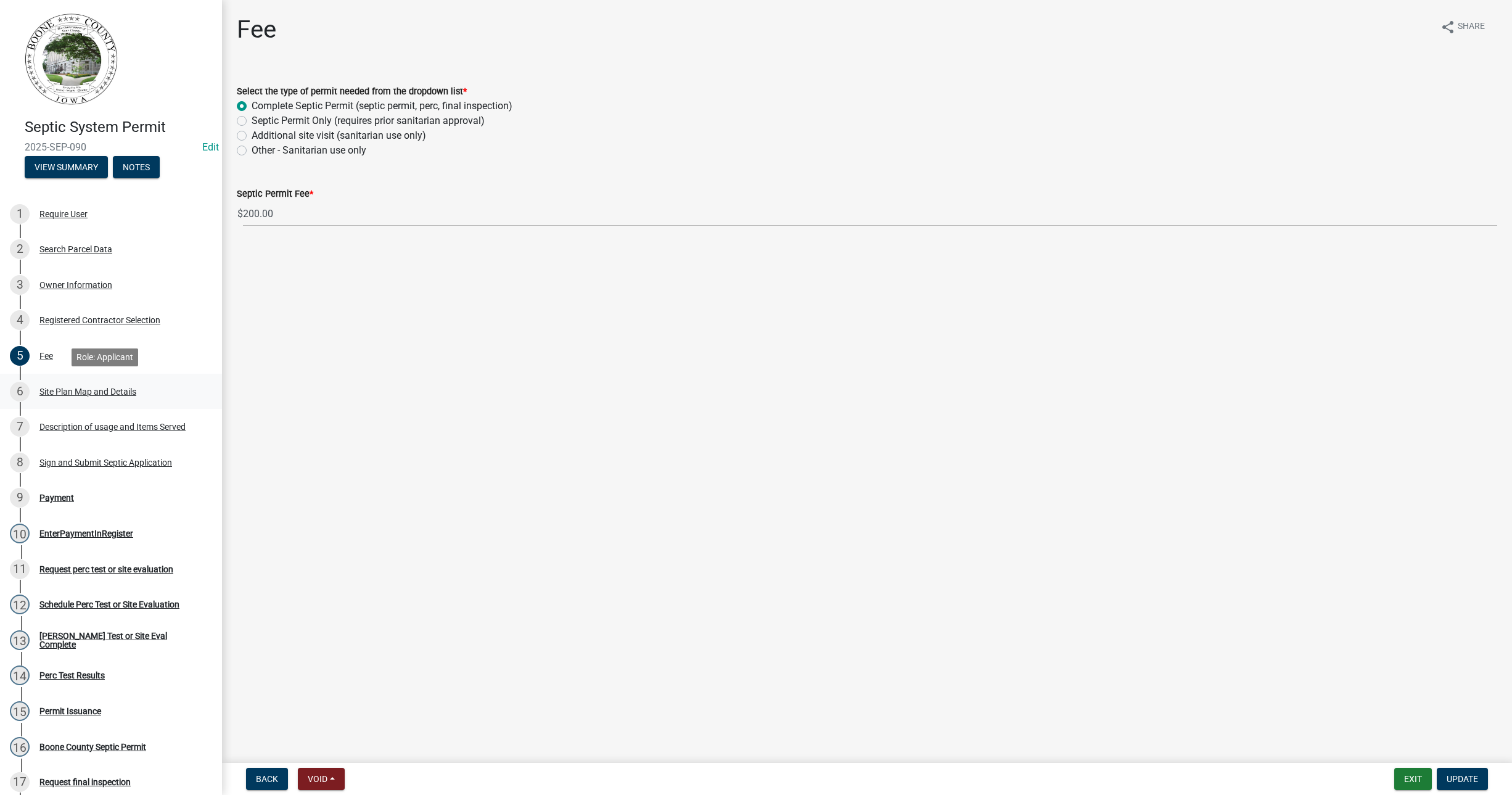
click at [74, 390] on div "Site Plan Map and Details" at bounding box center [88, 391] width 97 height 8
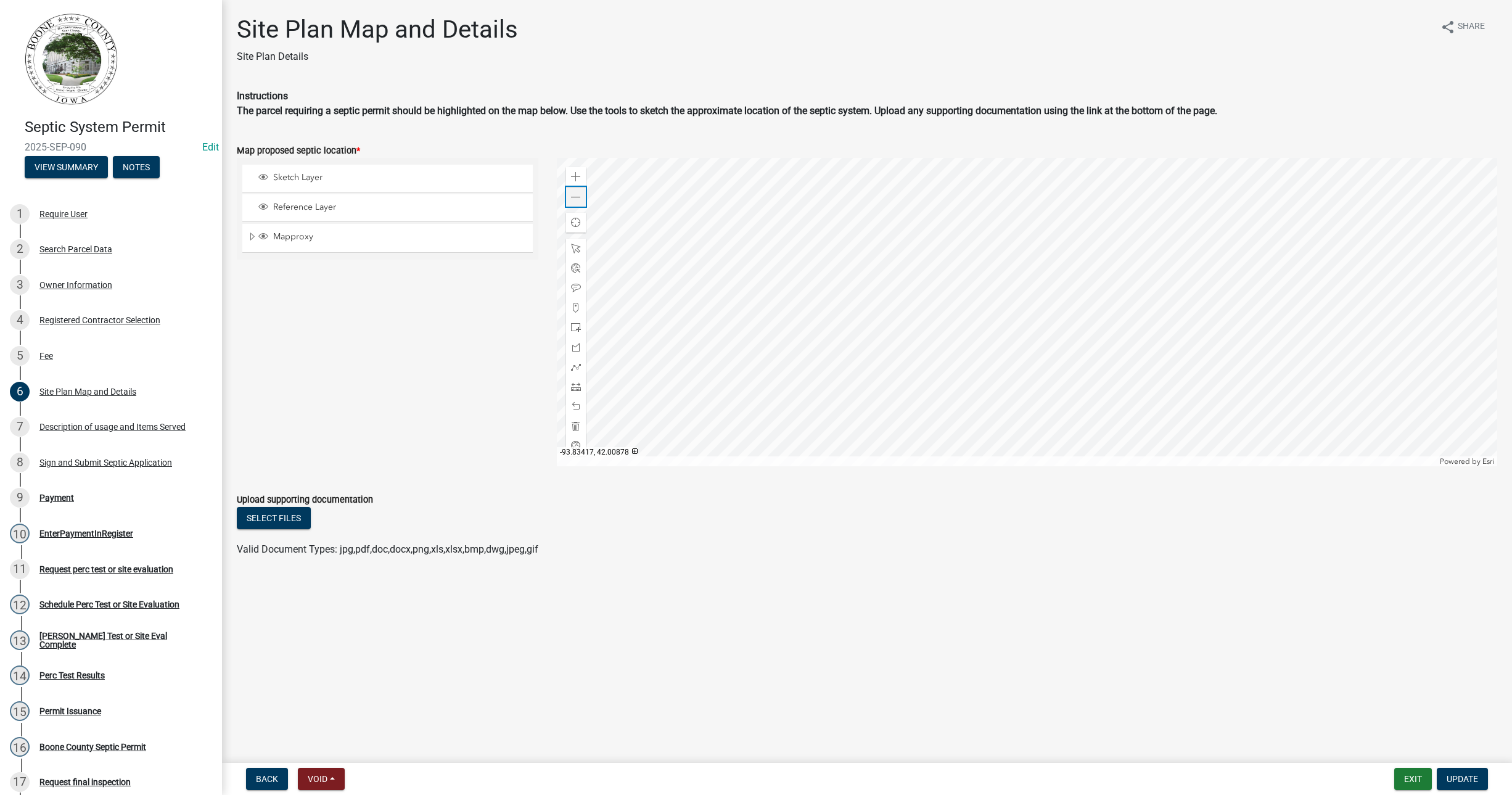
click at [577, 198] on span at bounding box center [575, 197] width 10 height 10
click at [579, 193] on span at bounding box center [575, 197] width 10 height 10
click at [580, 198] on span at bounding box center [575, 197] width 10 height 10
click at [54, 202] on link "1 Require User" at bounding box center [111, 214] width 222 height 36
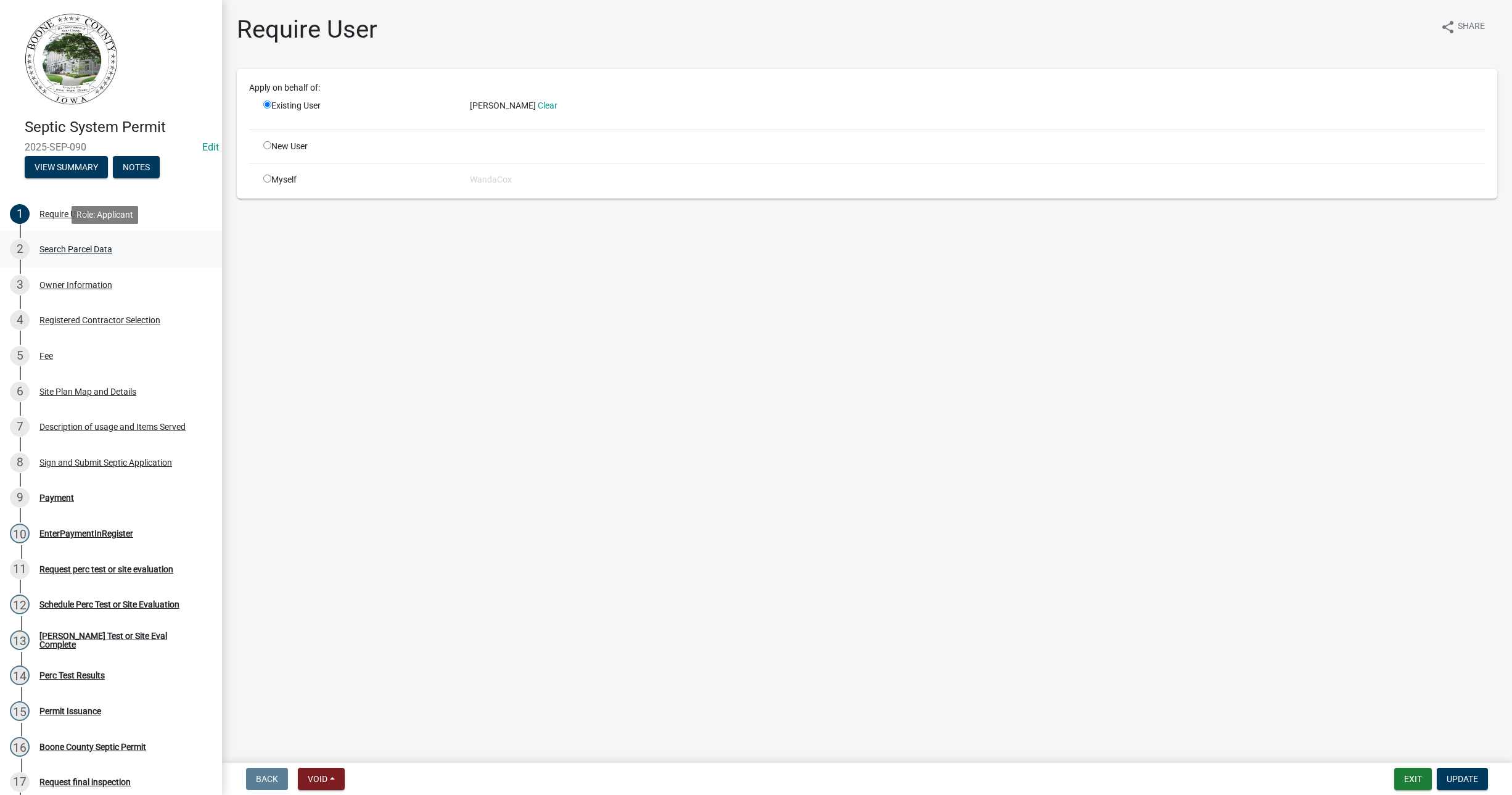
click at [42, 247] on div "Search Parcel Data" at bounding box center [75, 248] width 72 height 8
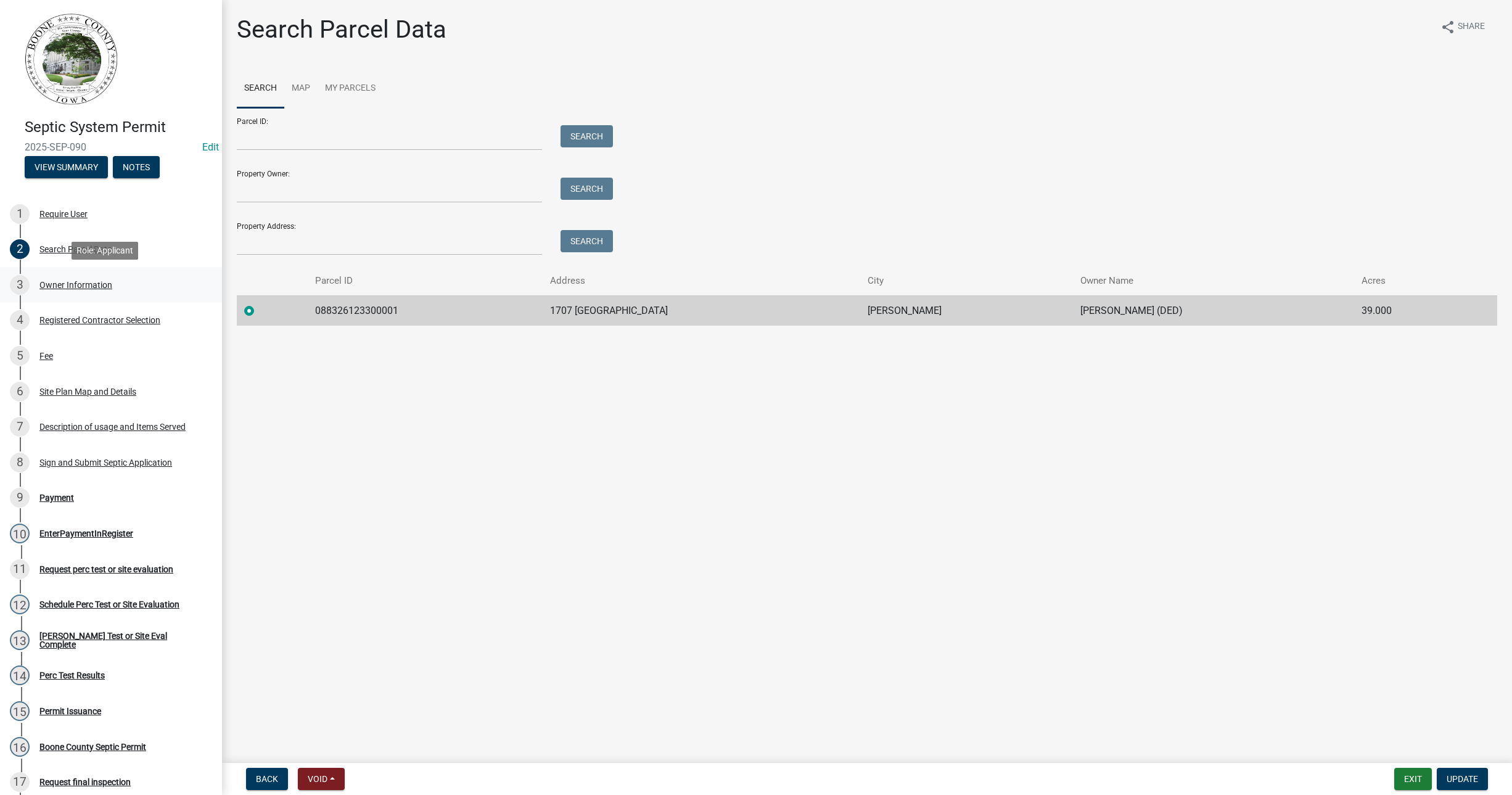
click at [48, 284] on div "Owner Information" at bounding box center [75, 284] width 72 height 8
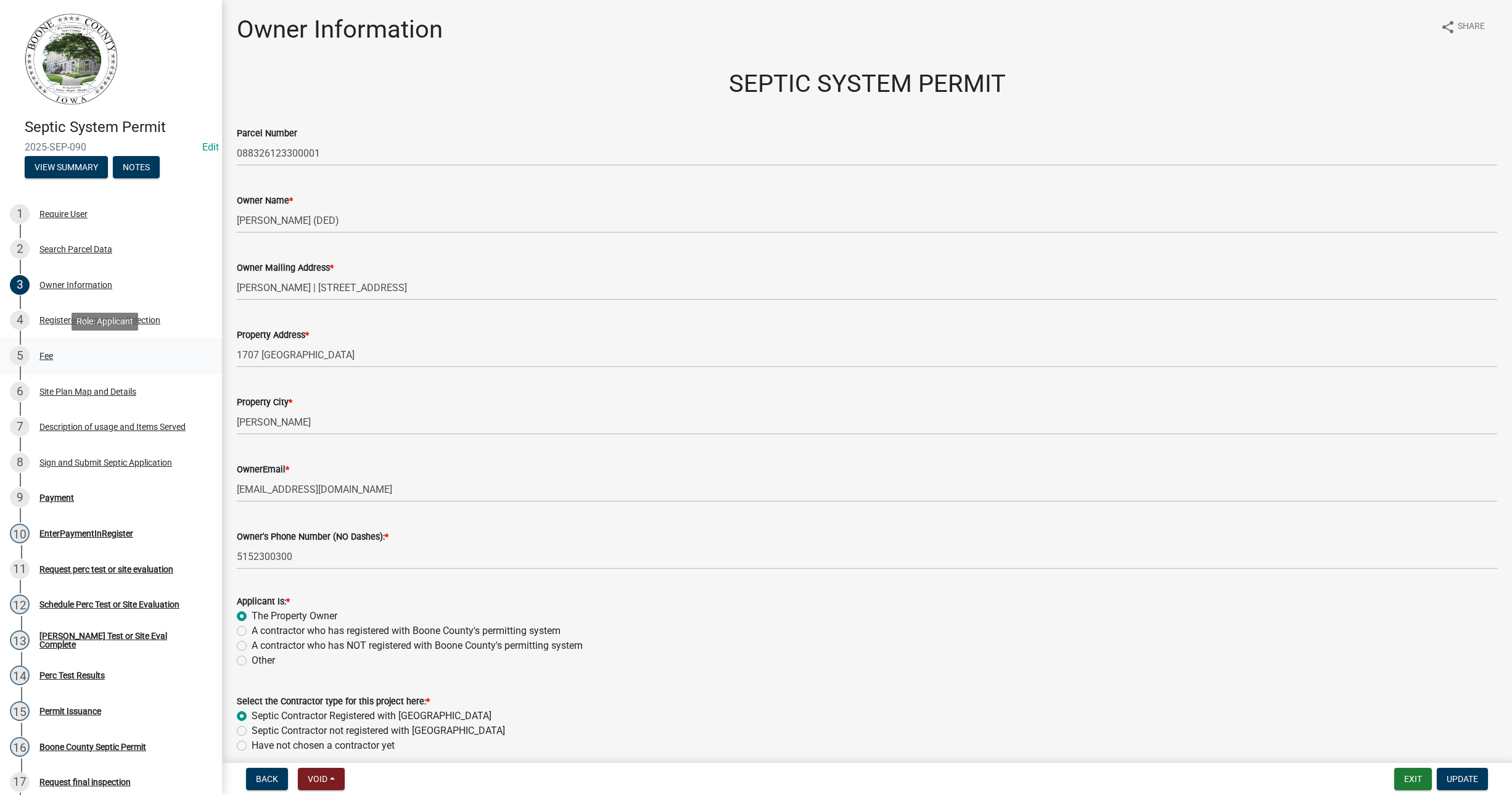
click at [49, 355] on div "Fee" at bounding box center [46, 355] width 14 height 8
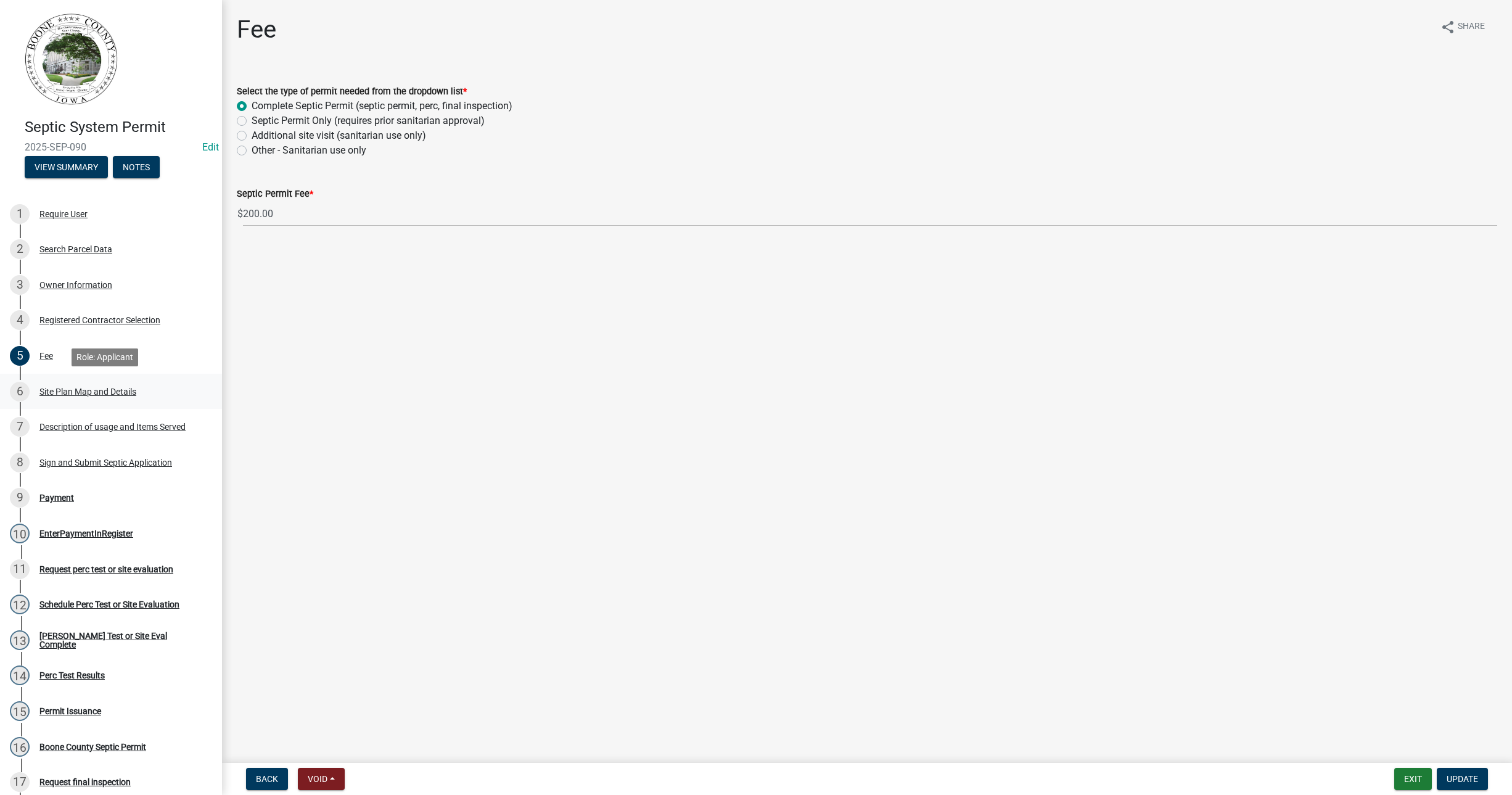
click at [35, 388] on div "6 Site Plan Map and Details" at bounding box center [106, 392] width 193 height 20
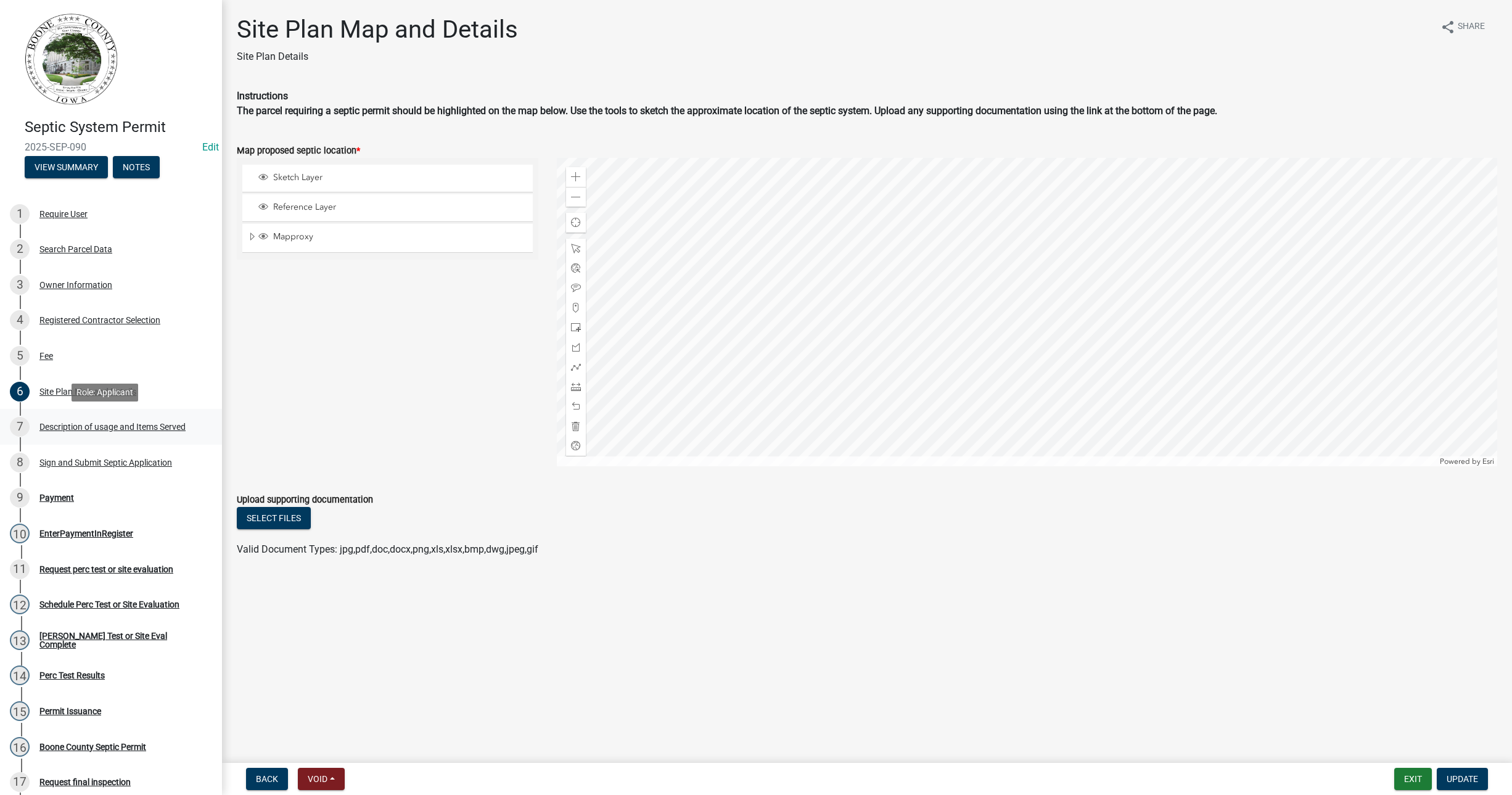
click at [83, 424] on div "Description of usage and Items Served" at bounding box center [112, 425] width 146 height 8
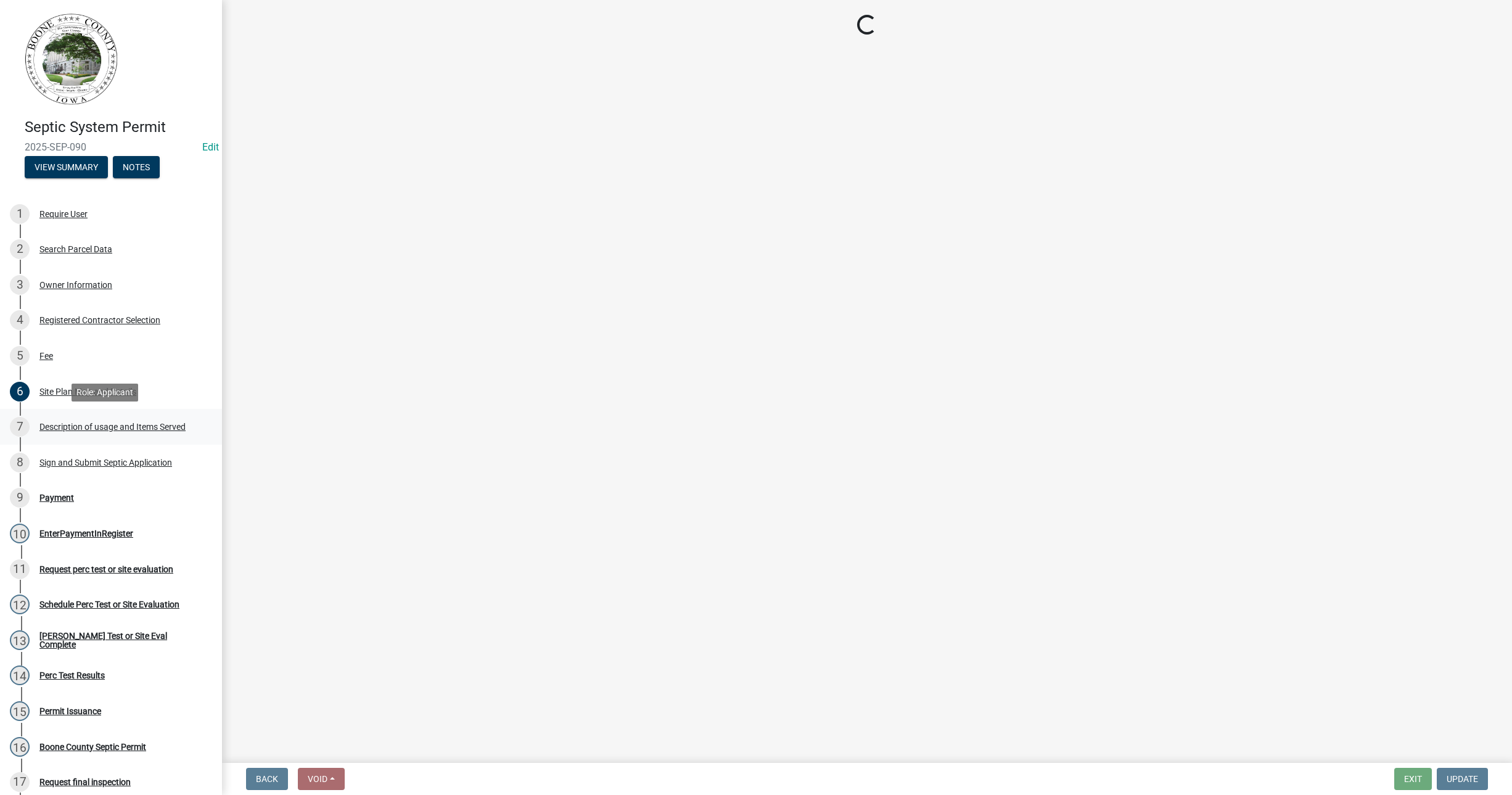
select select "29b41b0a-4234-4748-bbab-b2f0c7198ac4"
select select "b661b9b1-78df-4041-ac17-7d876ec9553c"
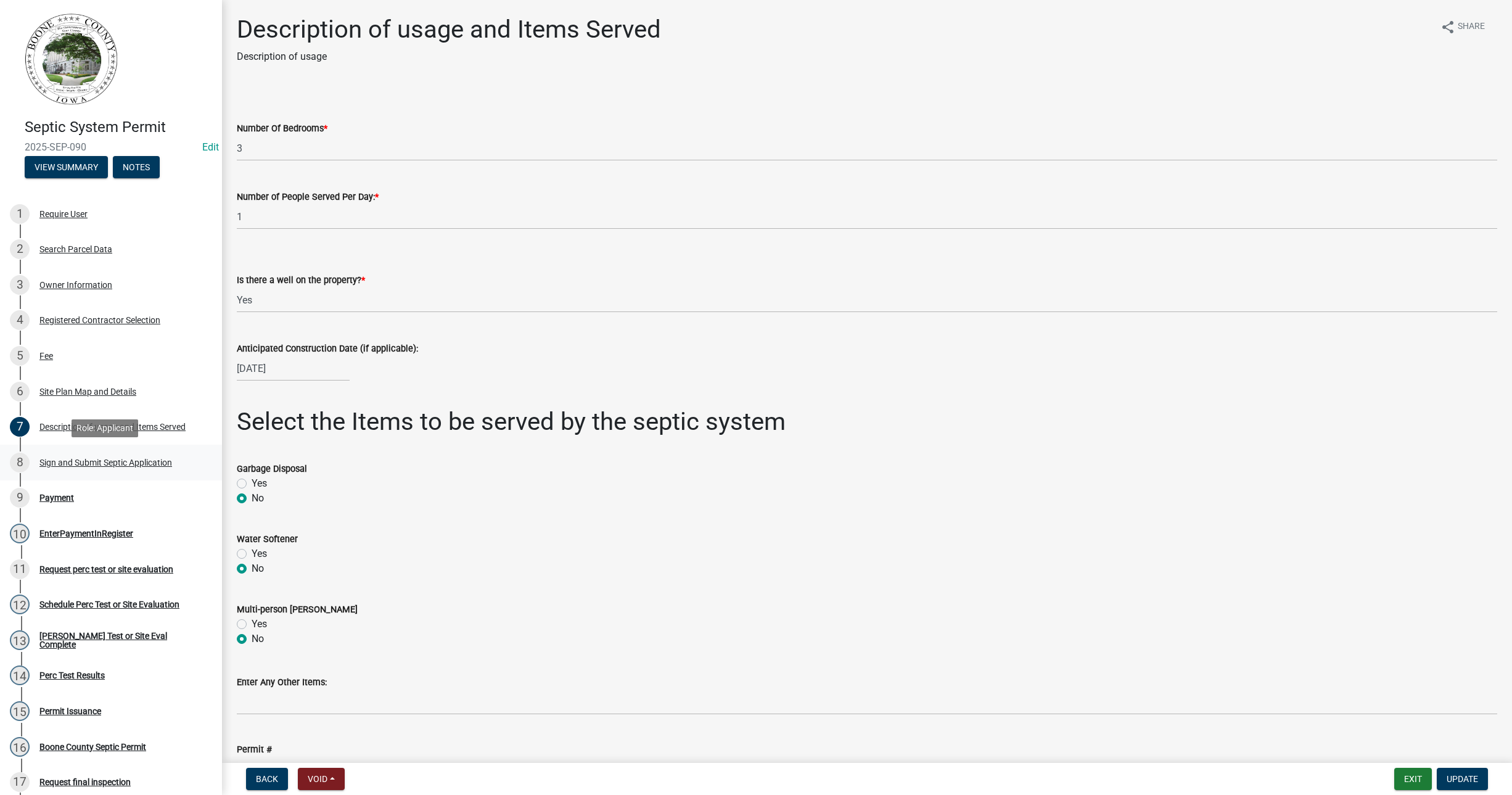
click at [141, 458] on div "Sign and Submit Septic Application" at bounding box center [106, 461] width 133 height 8
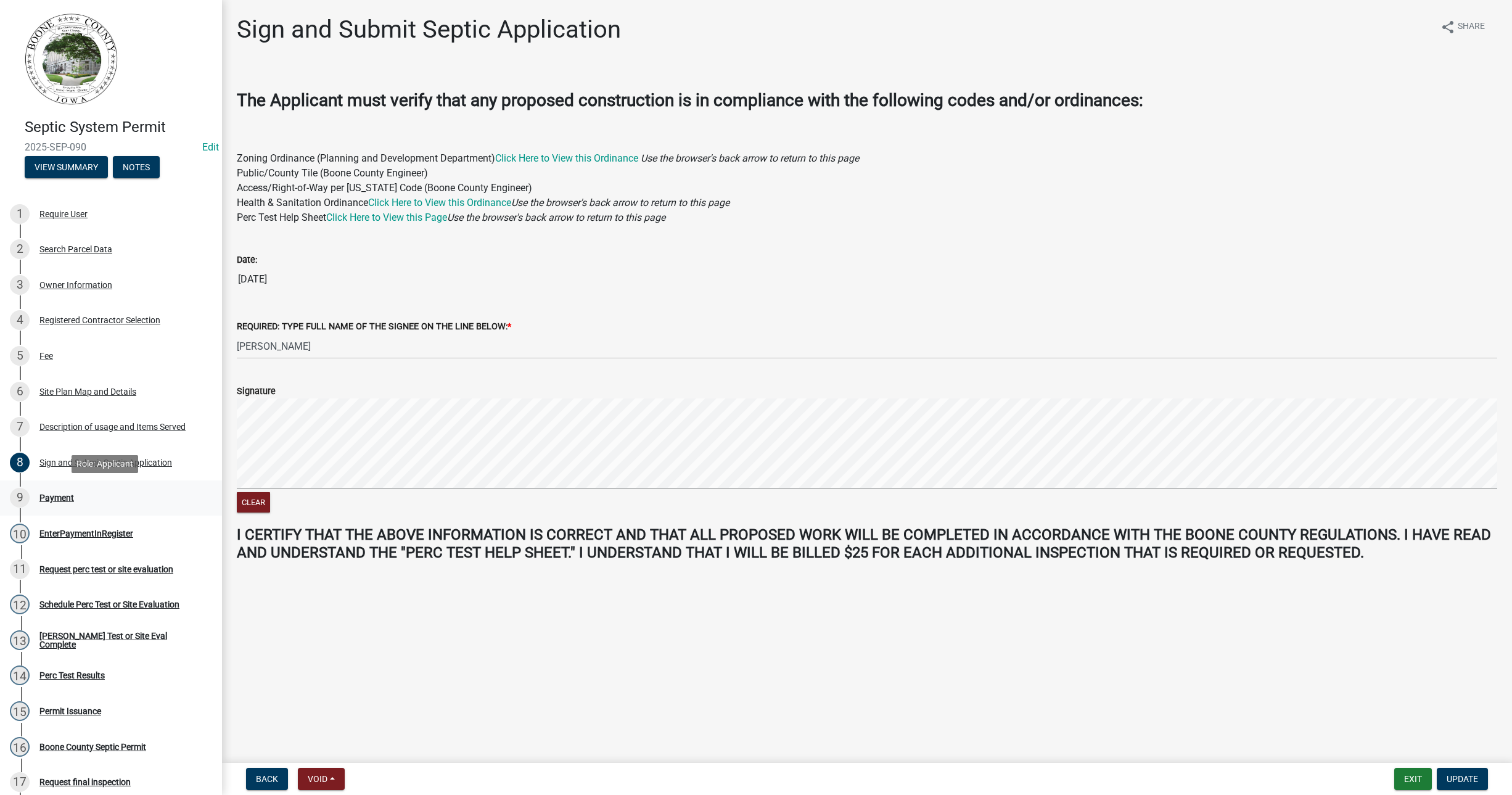
click at [60, 500] on div "Payment" at bounding box center [57, 497] width 35 height 8
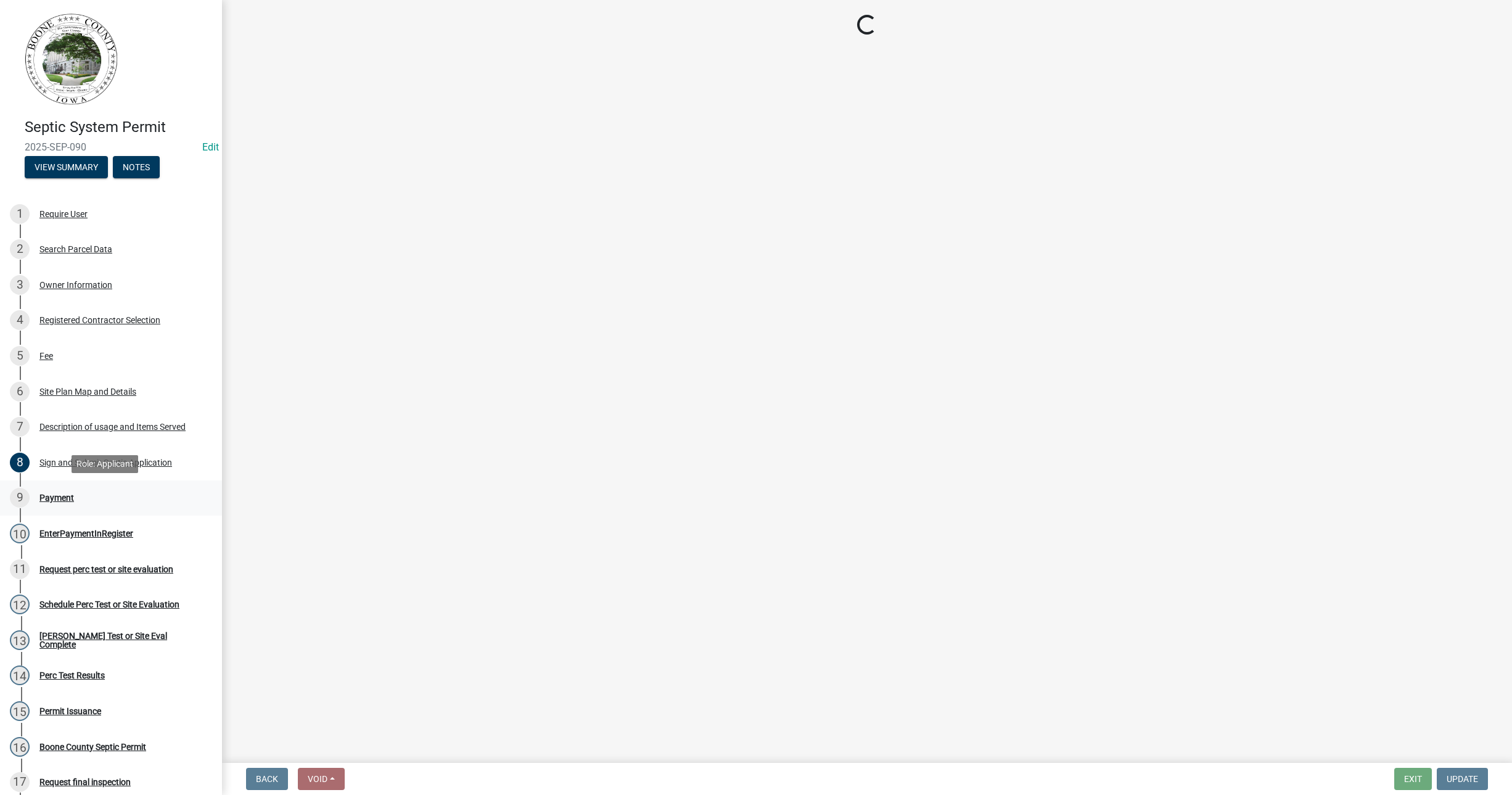
select select "1: 0"
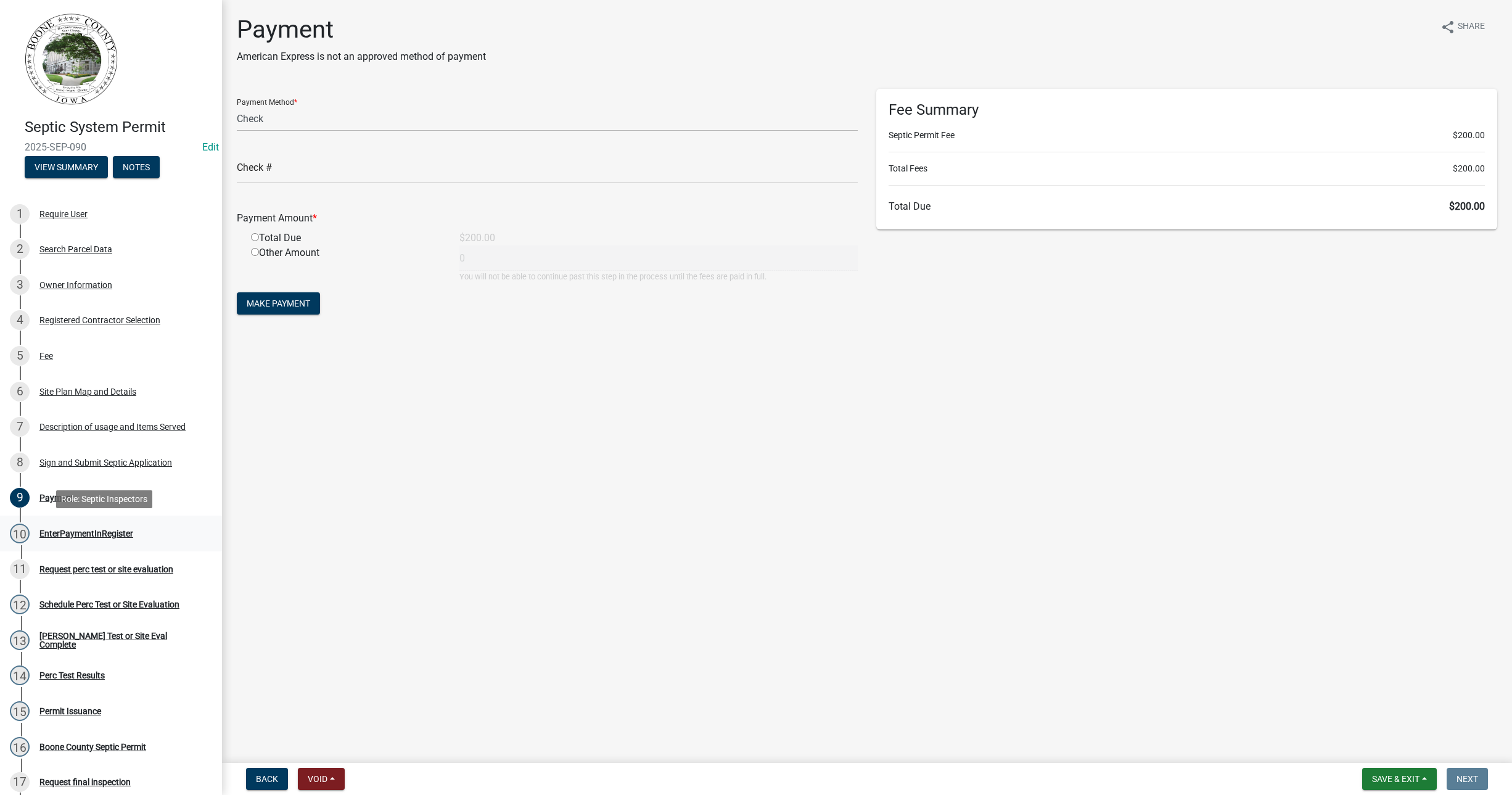
click at [71, 533] on div "EnterPaymentInRegister" at bounding box center [86, 533] width 94 height 8
click at [86, 565] on div "Request perc test or site evaluation" at bounding box center [106, 569] width 134 height 8
click at [87, 605] on div "Schedule Perc Test or Site Evaluation" at bounding box center [109, 603] width 140 height 8
click at [272, 169] on input "text" at bounding box center [547, 171] width 621 height 26
type input "1"
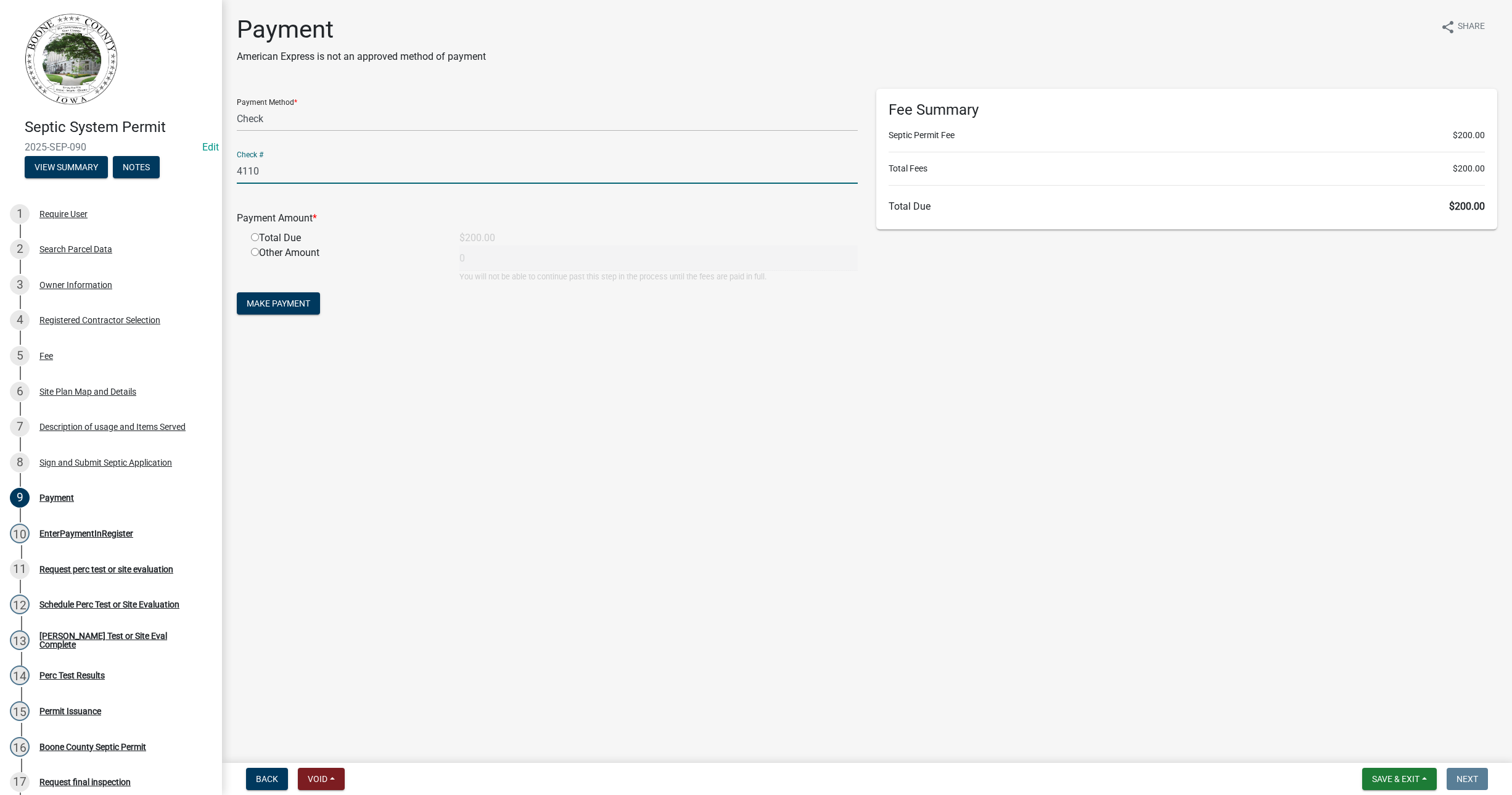
type input "4110"
click at [253, 234] on input "radio" at bounding box center [255, 237] width 8 height 8
radio input "true"
type input "200"
click at [293, 304] on span "Make Payment" at bounding box center [278, 303] width 63 height 10
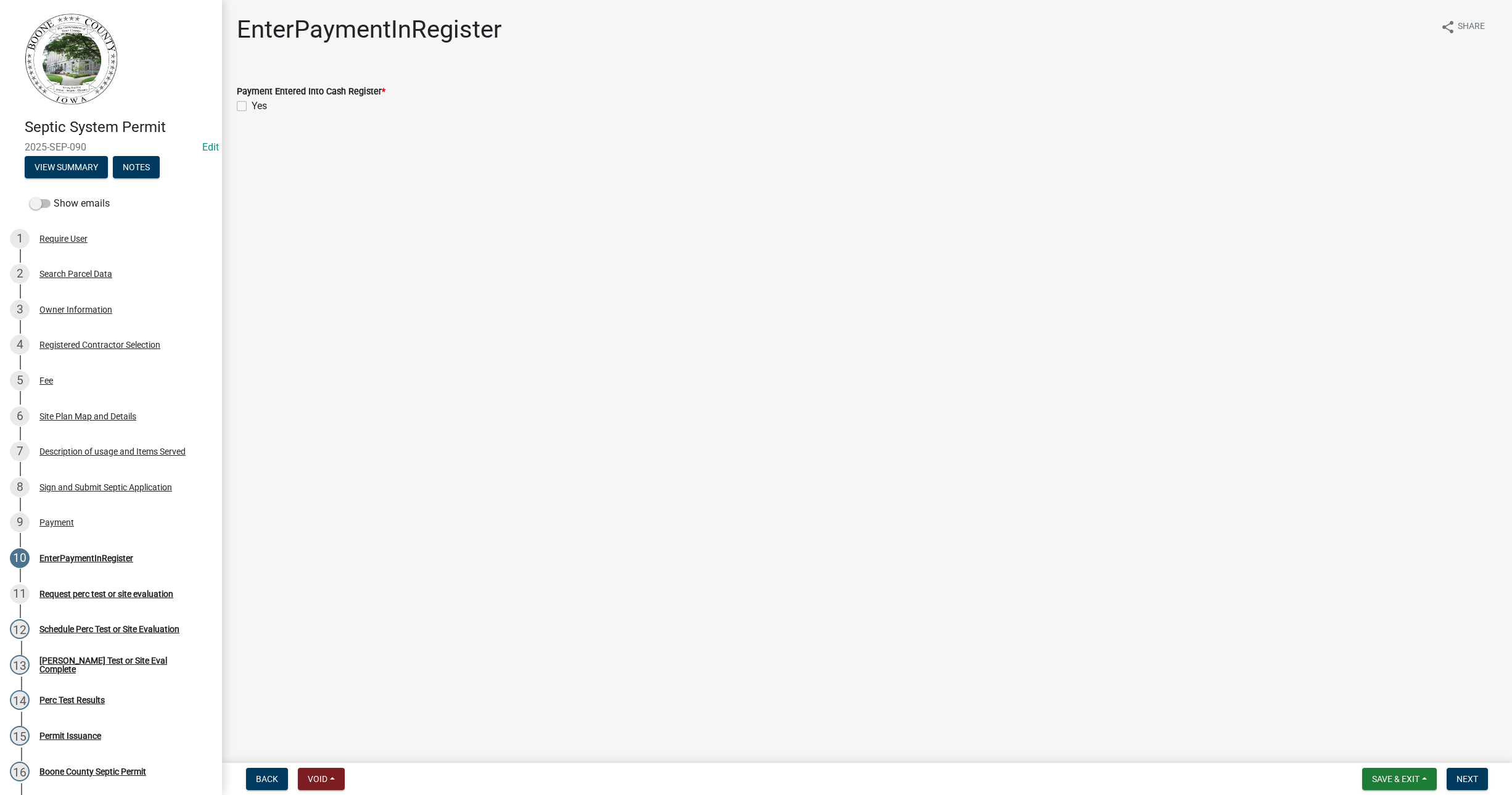
click at [251, 103] on label "Yes" at bounding box center [259, 106] width 16 height 15
click at [251, 103] on input "Yes" at bounding box center [255, 103] width 8 height 8
checkbox input "true"
click at [1469, 789] on button "Next" at bounding box center [1467, 778] width 41 height 22
